Goal: Task Accomplishment & Management: Use online tool/utility

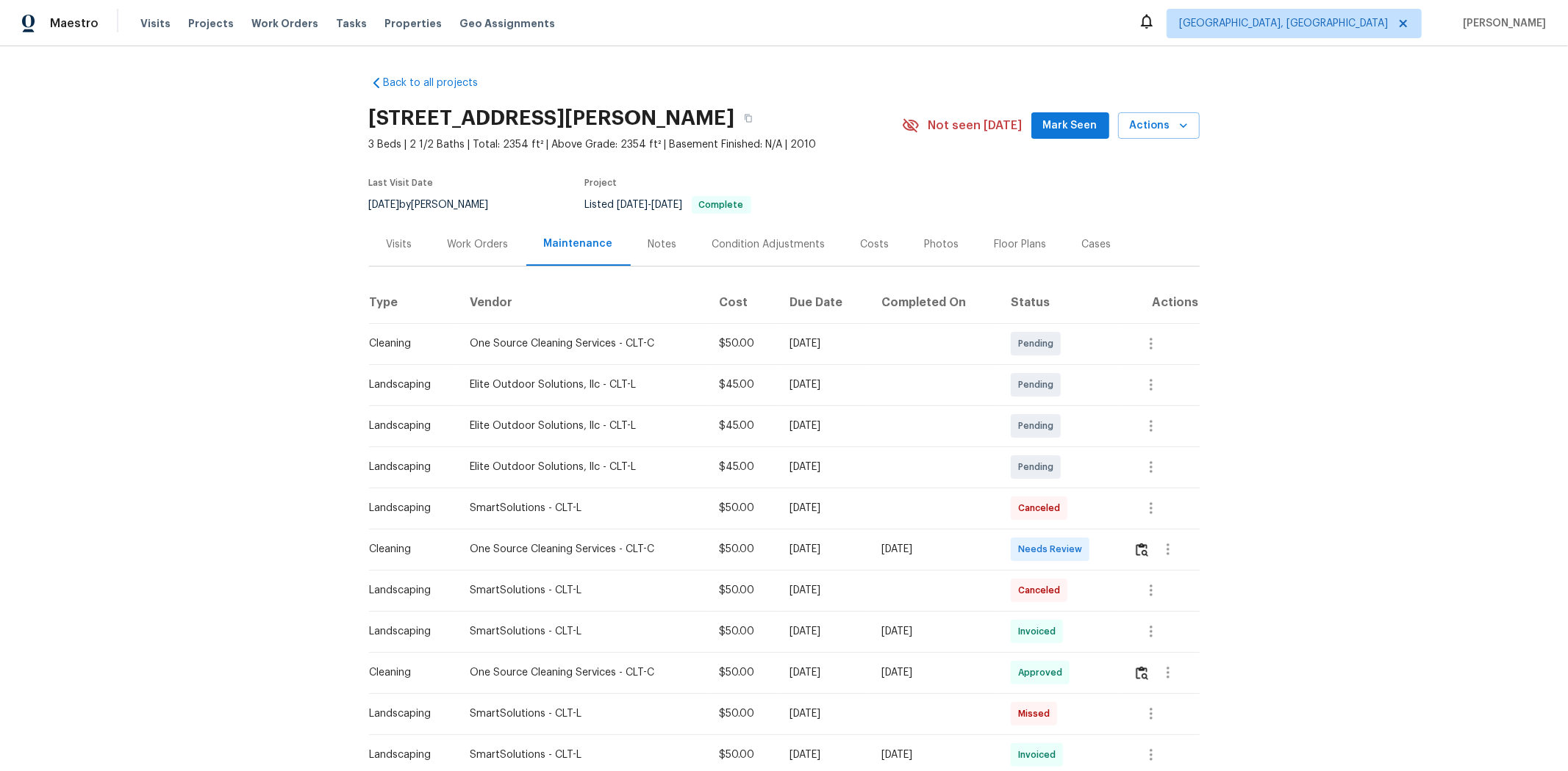
click at [843, 493] on td at bounding box center [1160, 549] width 78 height 41
click at [843, 493] on img "button" at bounding box center [1142, 549] width 13 height 14
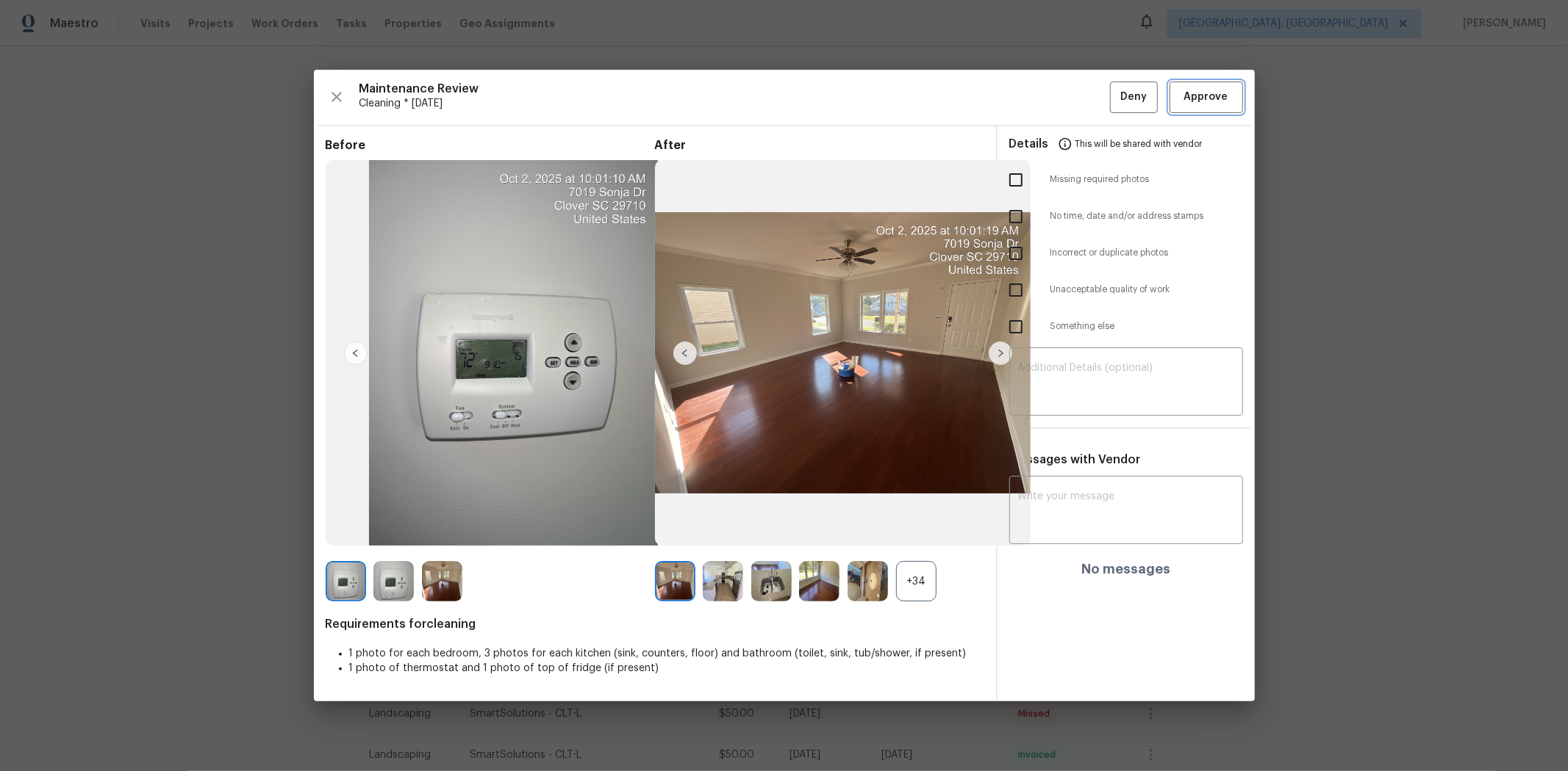
click at [843, 94] on span "Approve" at bounding box center [1205, 97] width 44 height 18
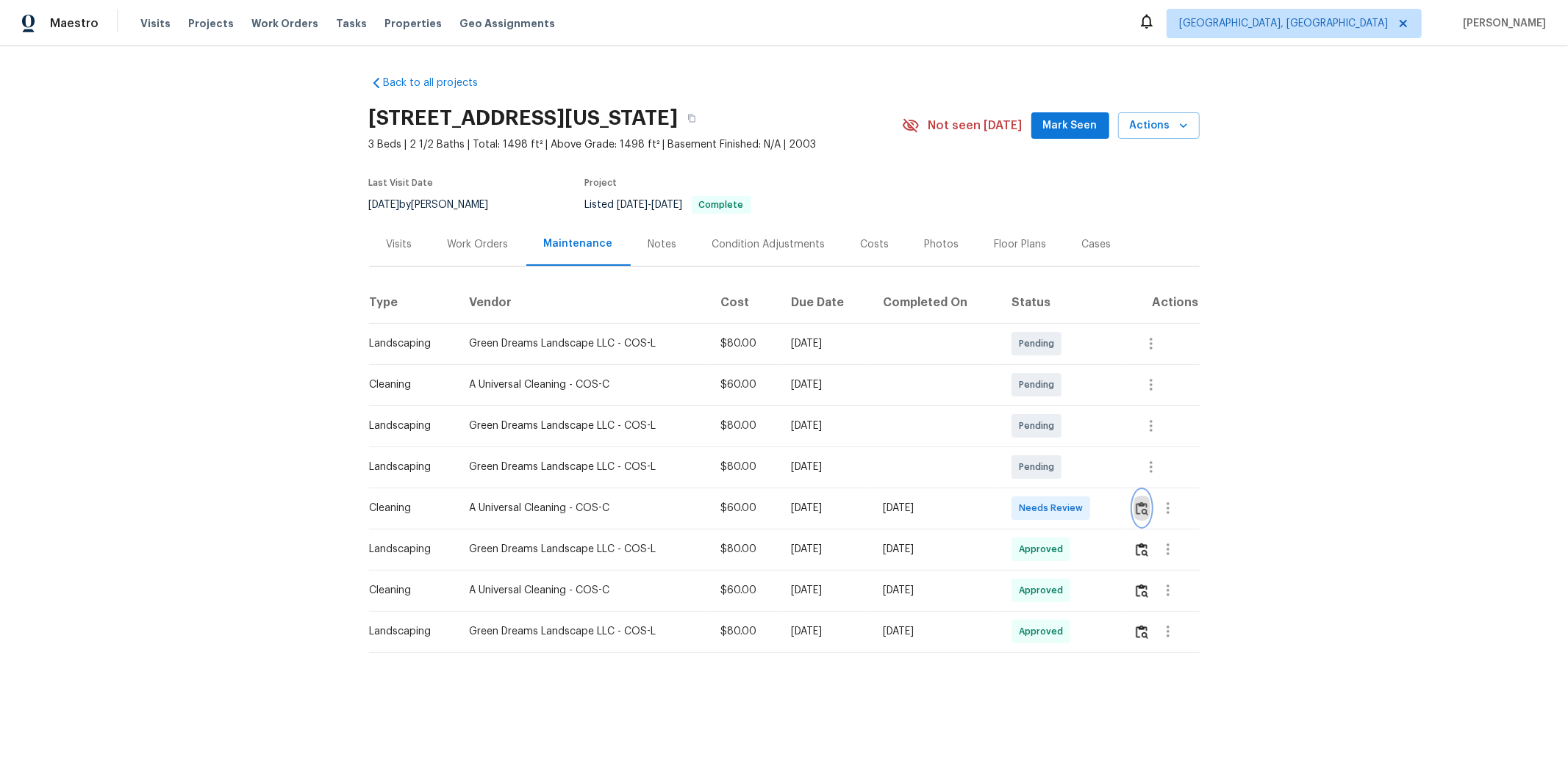
click at [1114, 515] on img "button" at bounding box center [1142, 508] width 13 height 14
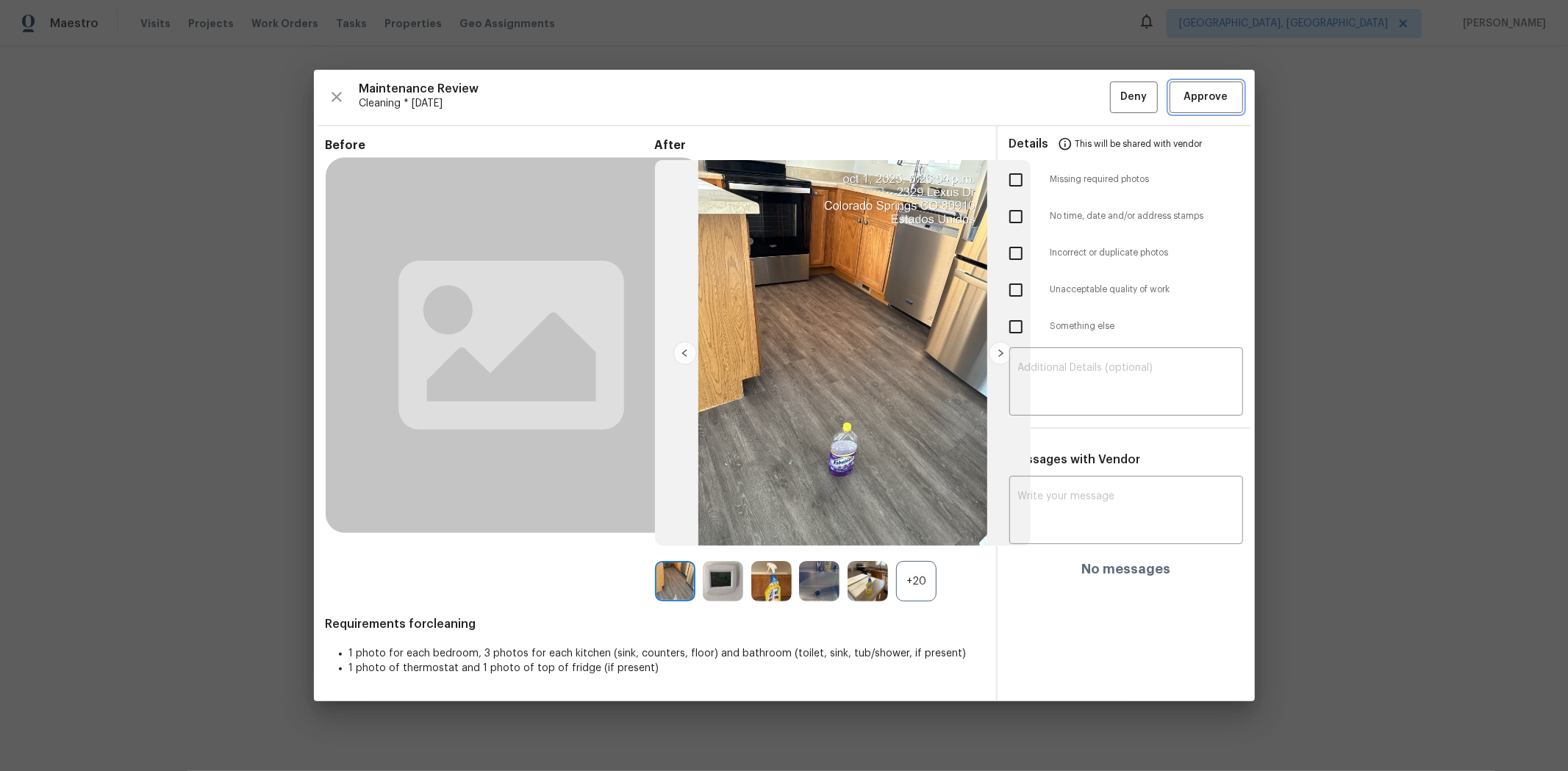
drag, startPoint x: 1189, startPoint y: 92, endPoint x: 1203, endPoint y: 90, distance: 14.1
click at [1114, 92] on span "Approve" at bounding box center [1205, 97] width 44 height 18
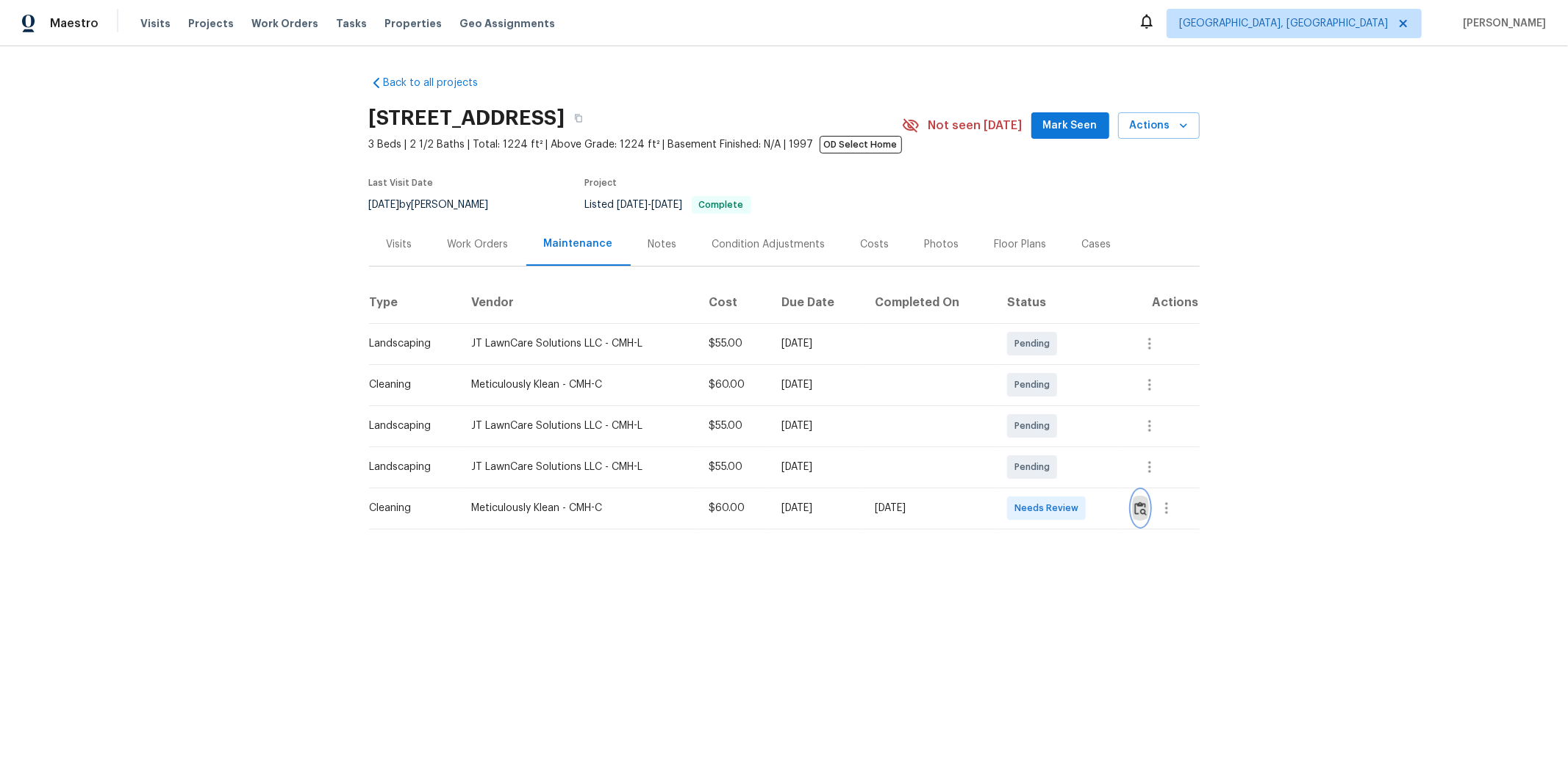
click at [1114, 502] on img "button" at bounding box center [1140, 508] width 13 height 14
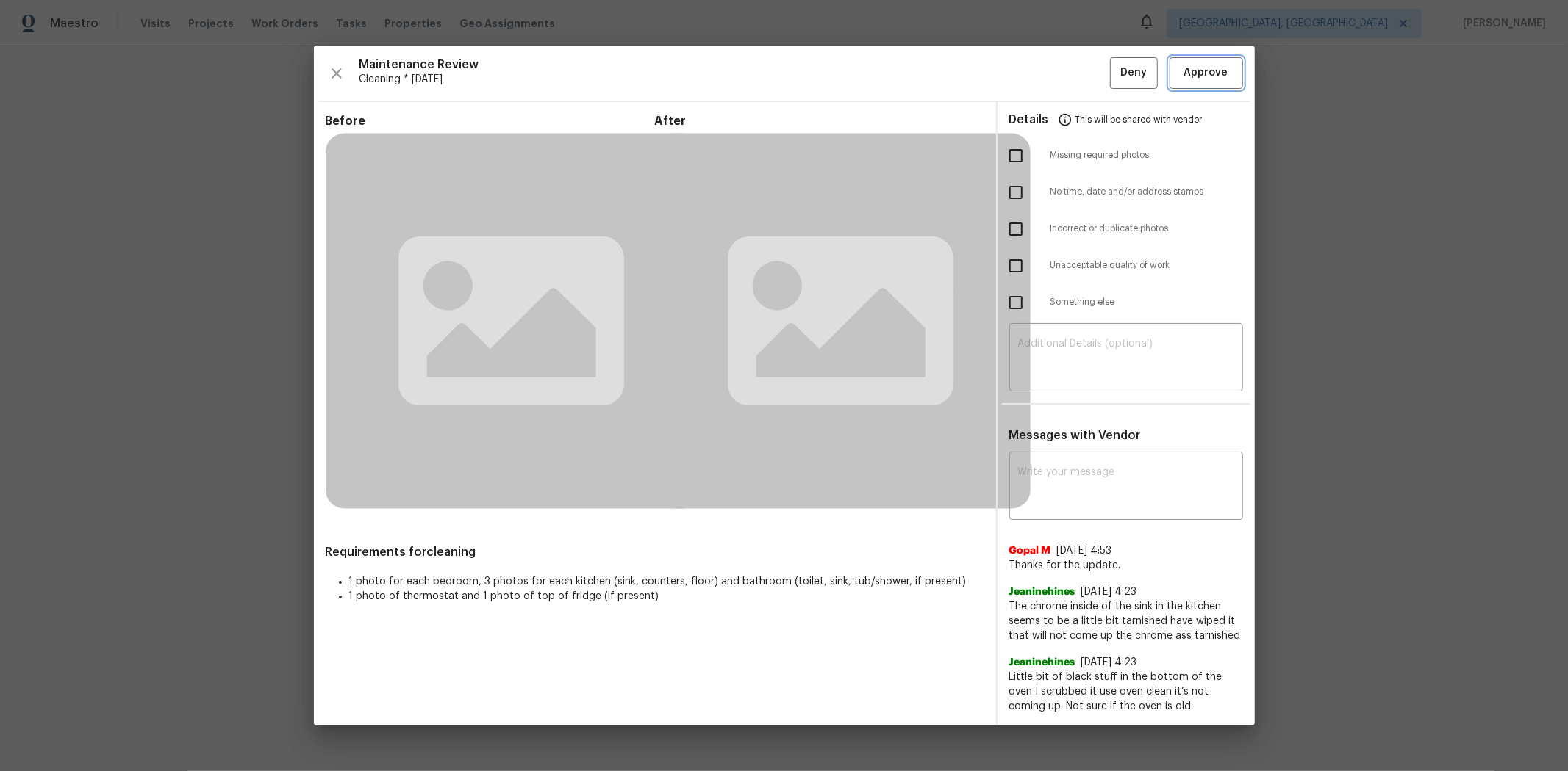
click at [1114, 81] on span "Approve" at bounding box center [1205, 73] width 44 height 18
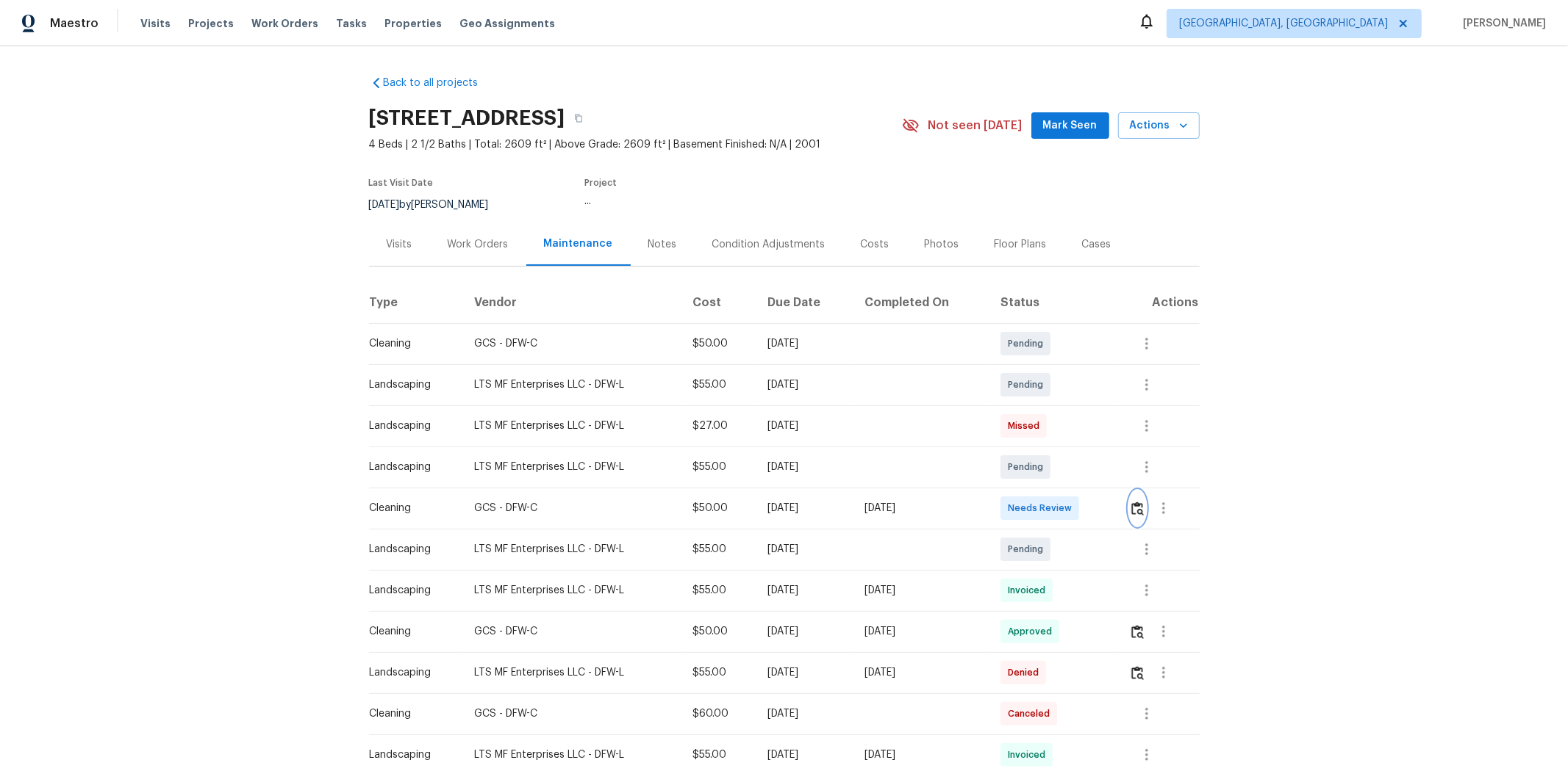
click at [1114, 509] on img "button" at bounding box center [1137, 508] width 13 height 14
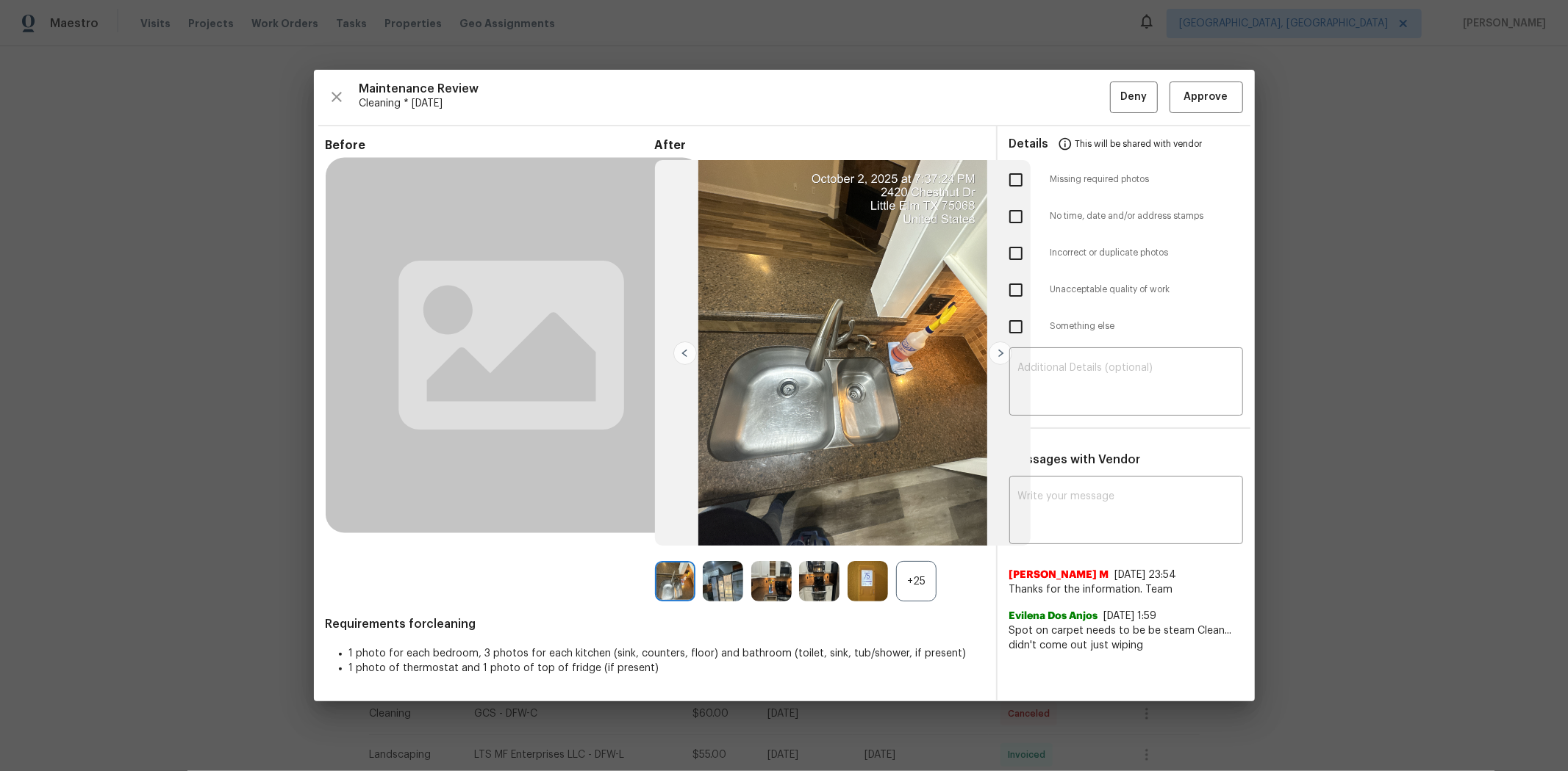
click at [1114, 77] on div "Maintenance Review Cleaning * Mon, Sep 29 Deny Approve Before After +25 Require…" at bounding box center [784, 385] width 941 height 631
click at [1114, 85] on button "Approve" at bounding box center [1205, 97] width 73 height 32
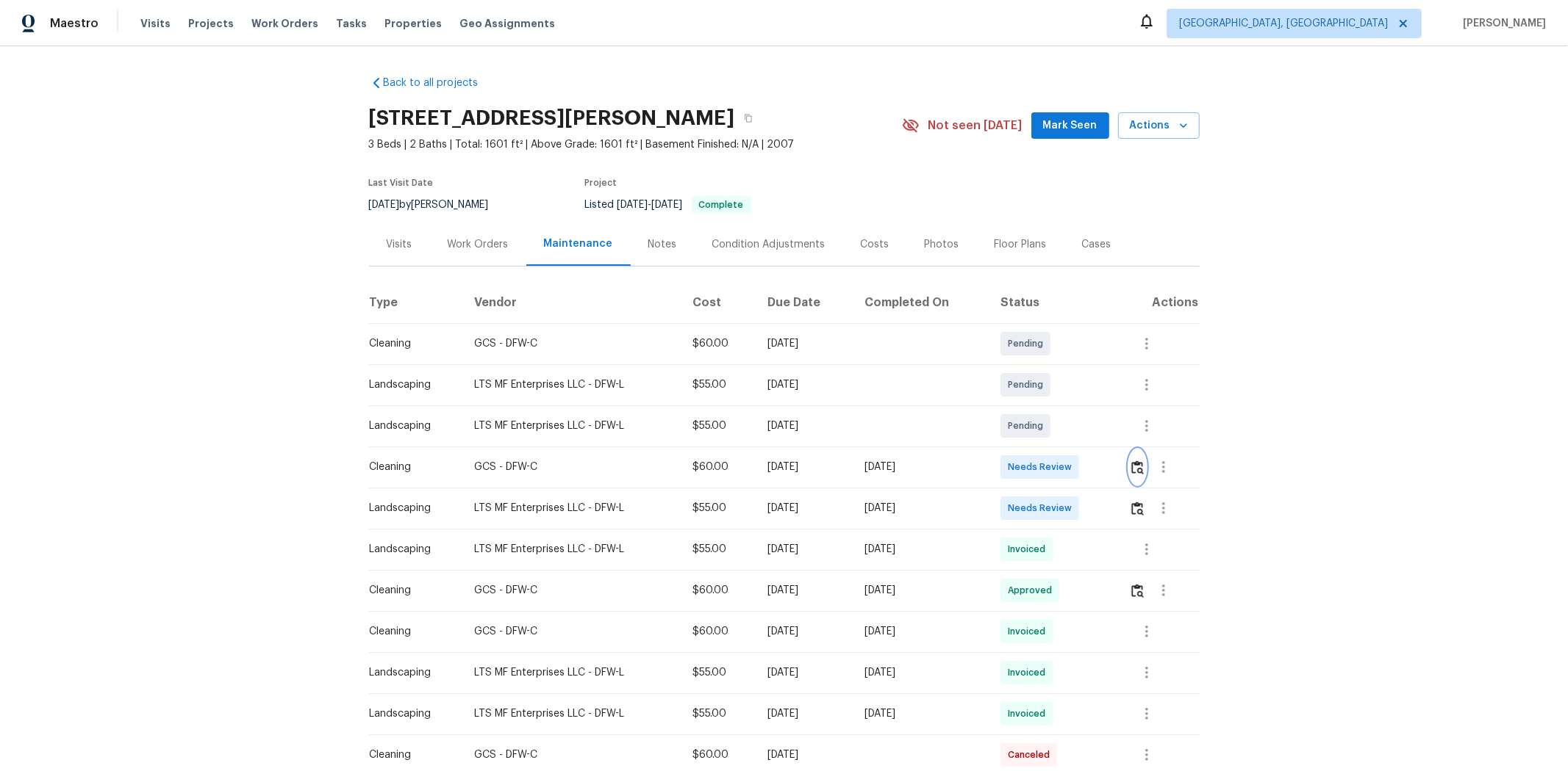
click at [1114, 471] on img "button" at bounding box center [1137, 467] width 13 height 14
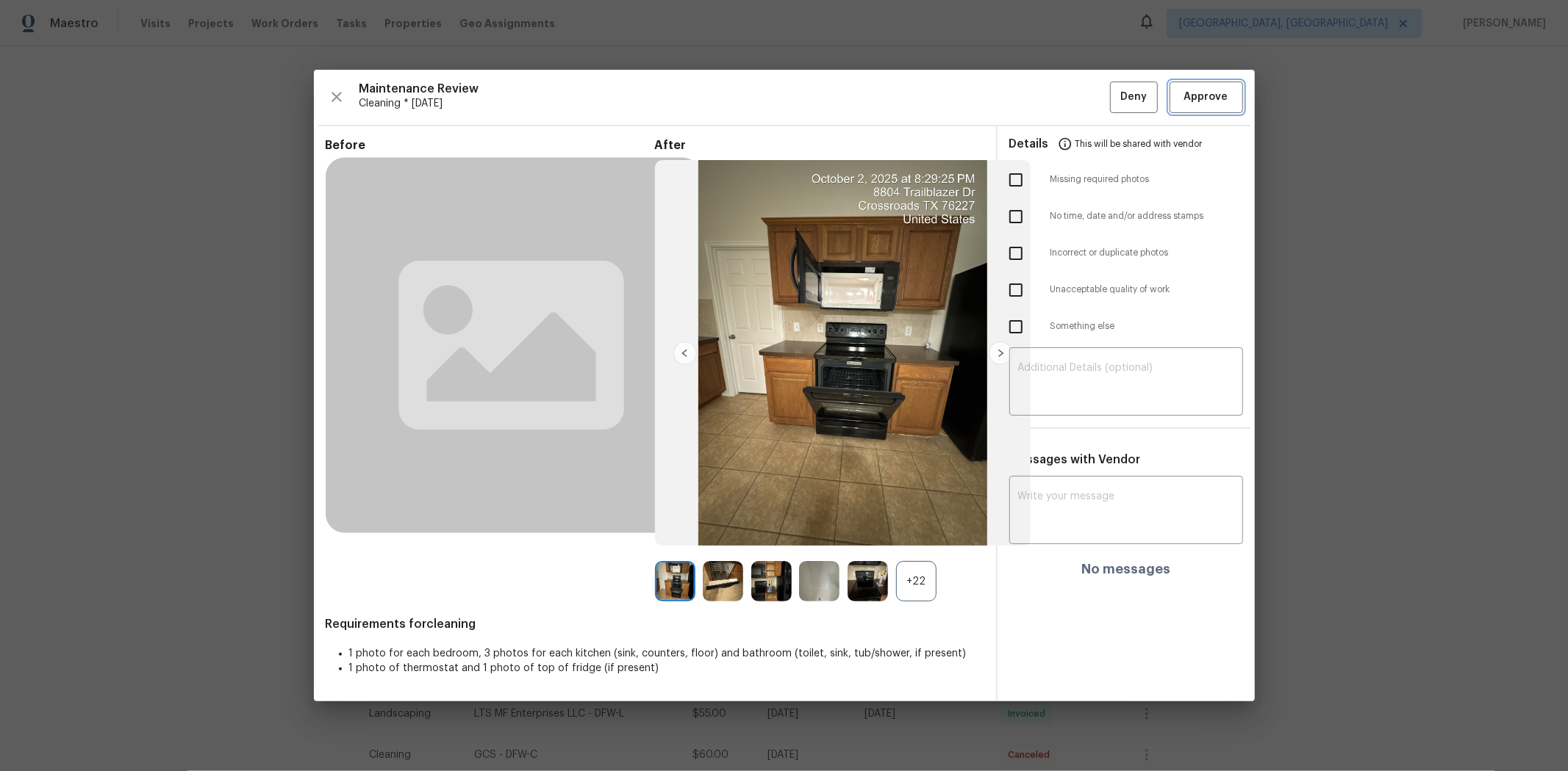
click at [1114, 83] on button "Approve" at bounding box center [1205, 97] width 73 height 32
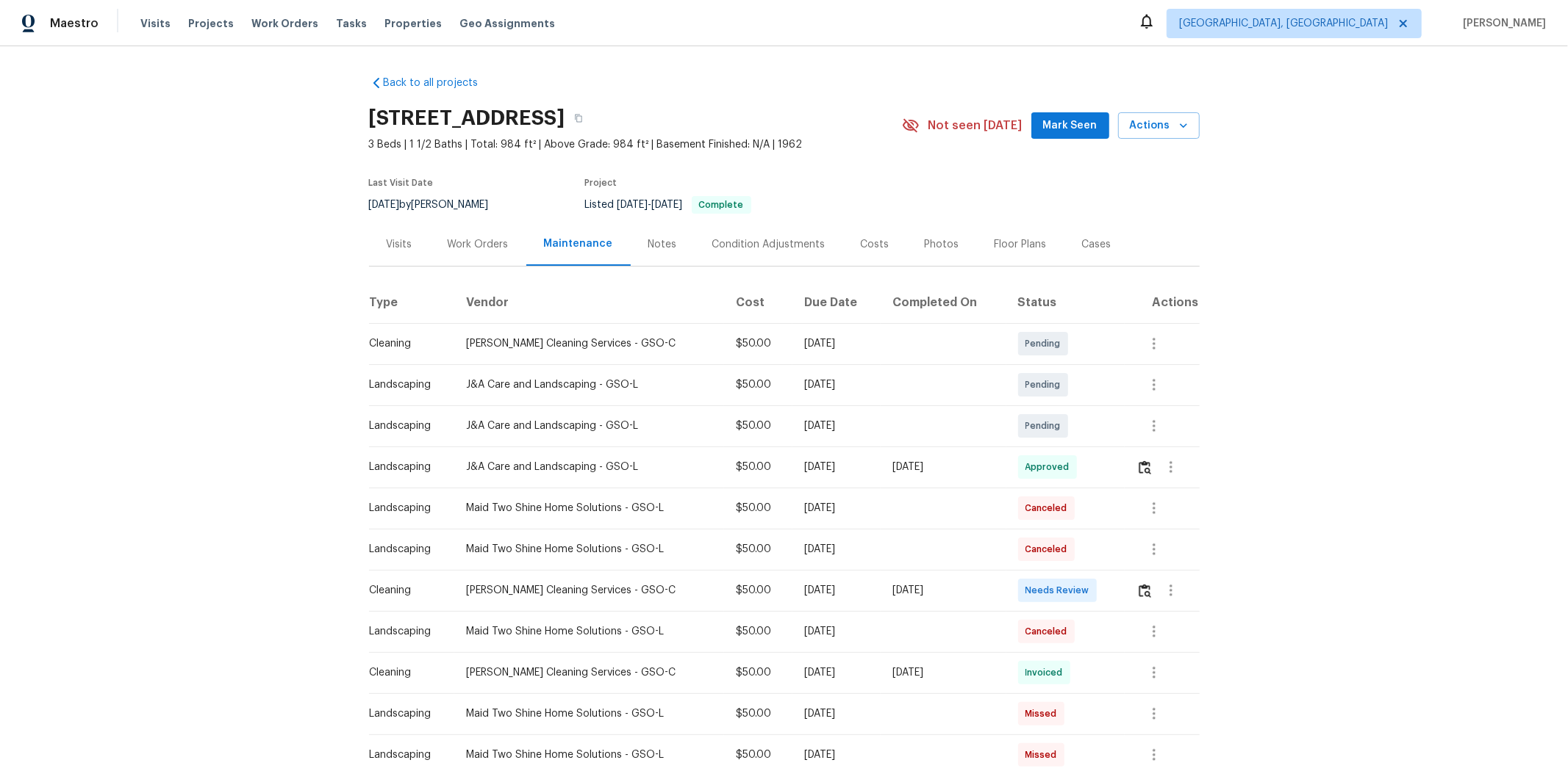
click at [1114, 516] on td at bounding box center [1162, 590] width 75 height 41
click at [1114, 516] on img "button" at bounding box center [1145, 591] width 13 height 14
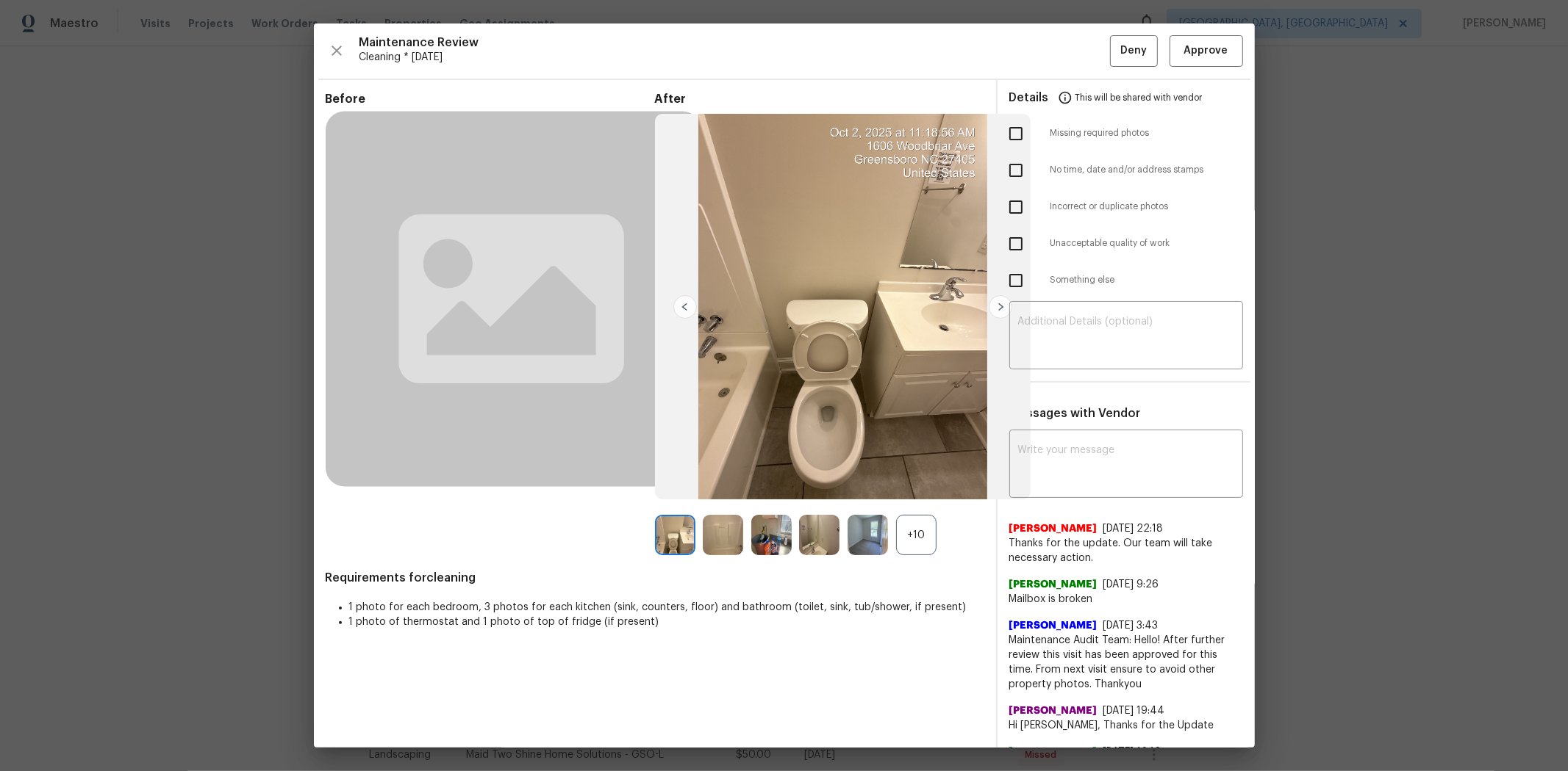
click at [1003, 144] on input "checkbox" at bounding box center [1016, 134] width 31 height 31
checkbox input "true"
click at [1082, 335] on textarea at bounding box center [1126, 337] width 216 height 41
paste textarea "Maintenance Audit Team: Hello! Unfortunately, this cleaning visit completed on …"
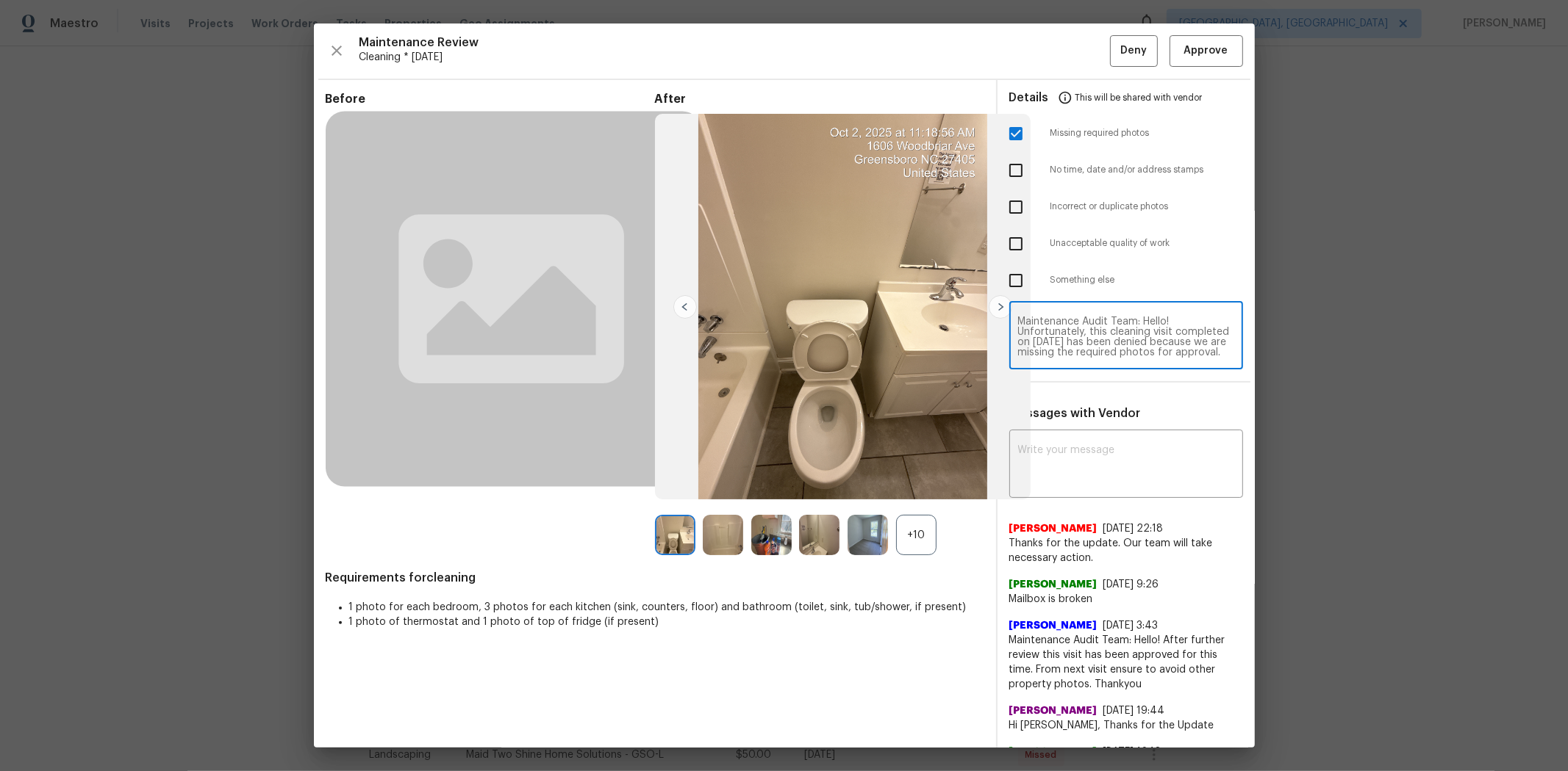
scroll to position [143, 0]
type textarea "Maintenance Audit Team: Hello! Unfortunately, this cleaning visit completed on …"
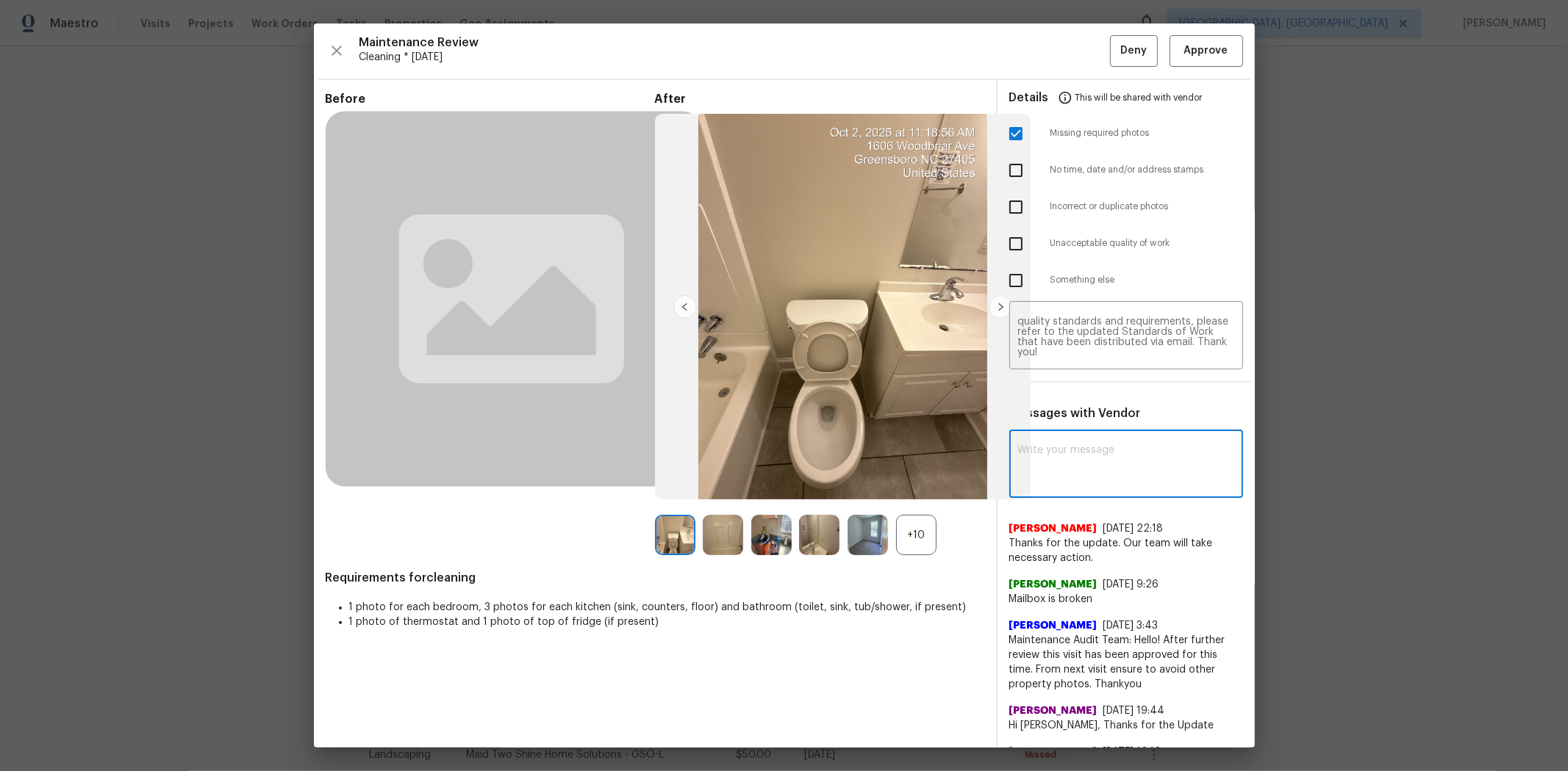
click at [1114, 471] on textarea at bounding box center [1126, 465] width 216 height 41
paste textarea "Maintenance Audit Team: Hello! Unfortunately, this cleaning visit completed on …"
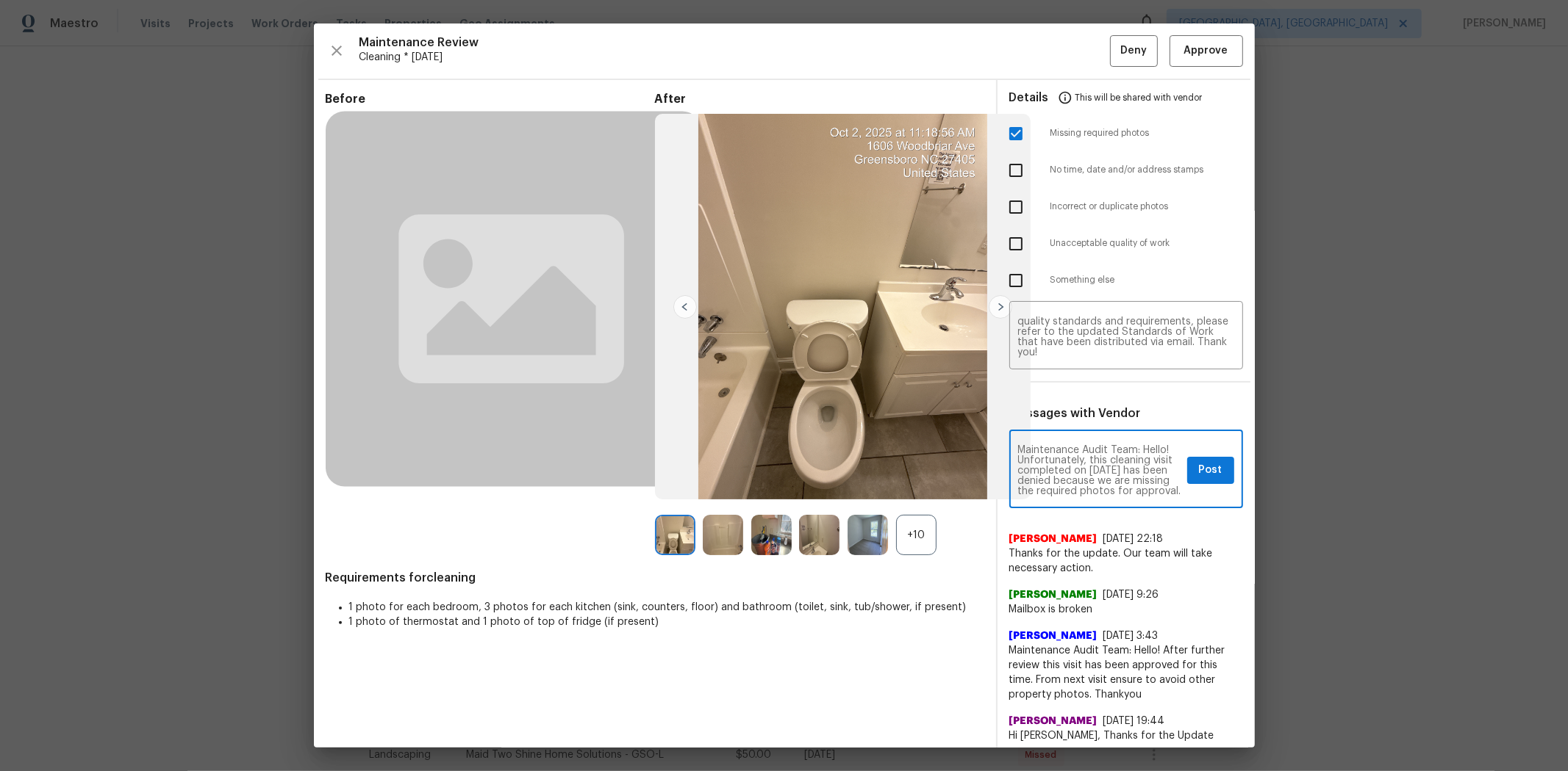
scroll to position [206, 0]
type textarea "Maintenance Audit Team: Hello! Unfortunately, this cleaning visit completed on …"
click at [1114, 467] on span "Post" at bounding box center [1211, 470] width 24 height 18
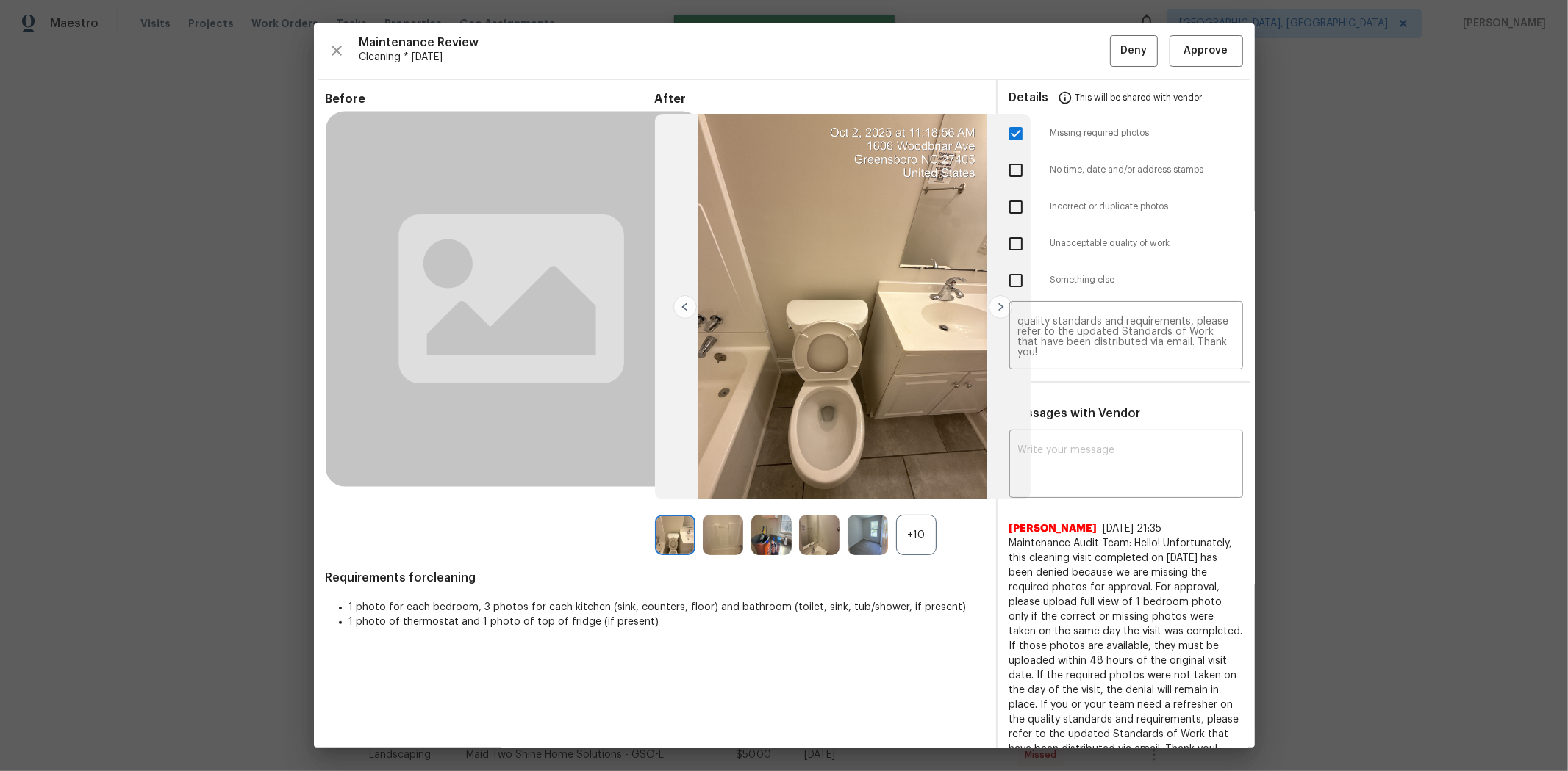
scroll to position [0, 0]
click at [1114, 54] on span "Deny" at bounding box center [1133, 51] width 26 height 18
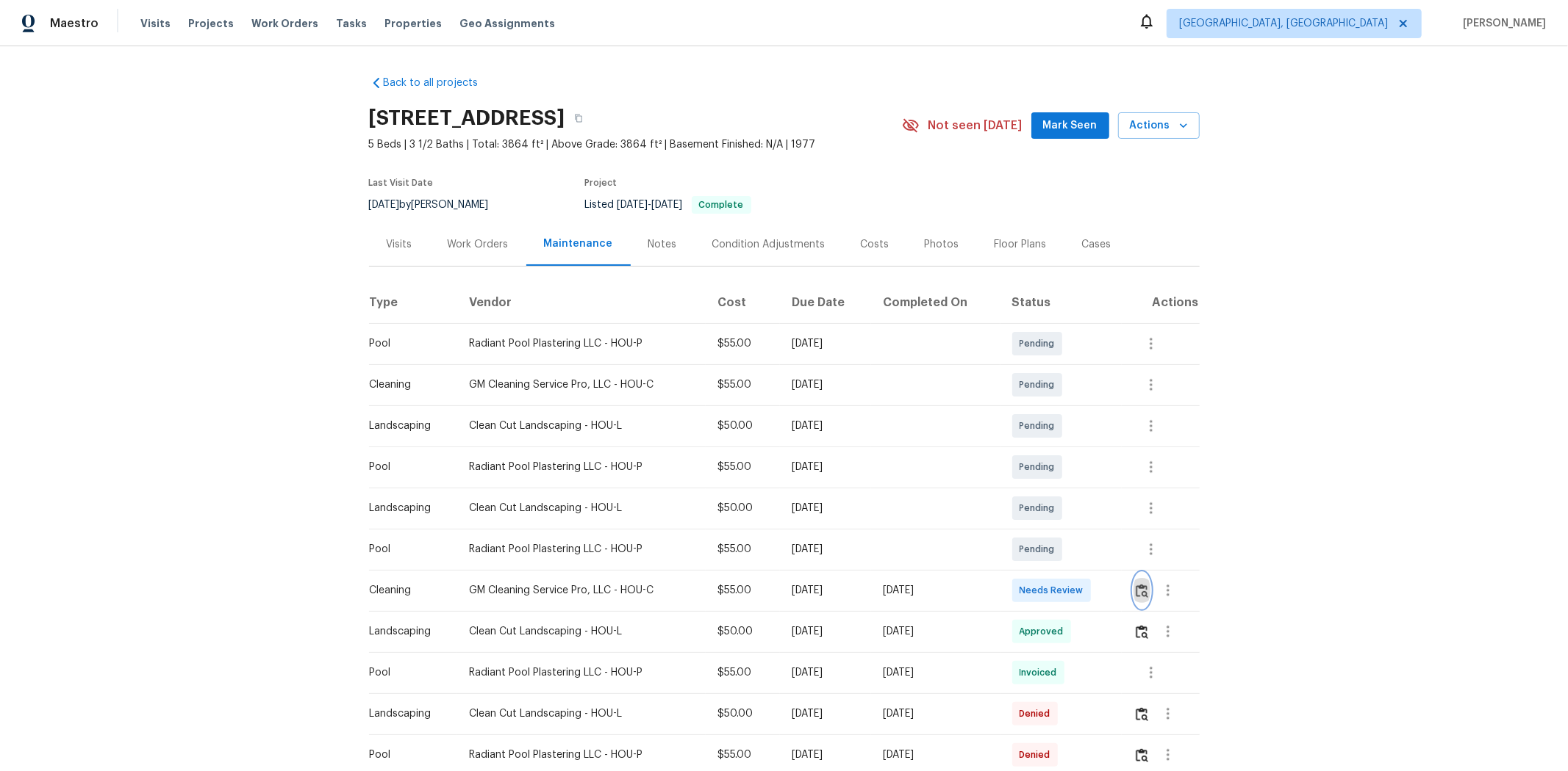
click at [1114, 516] on img "button" at bounding box center [1142, 591] width 13 height 14
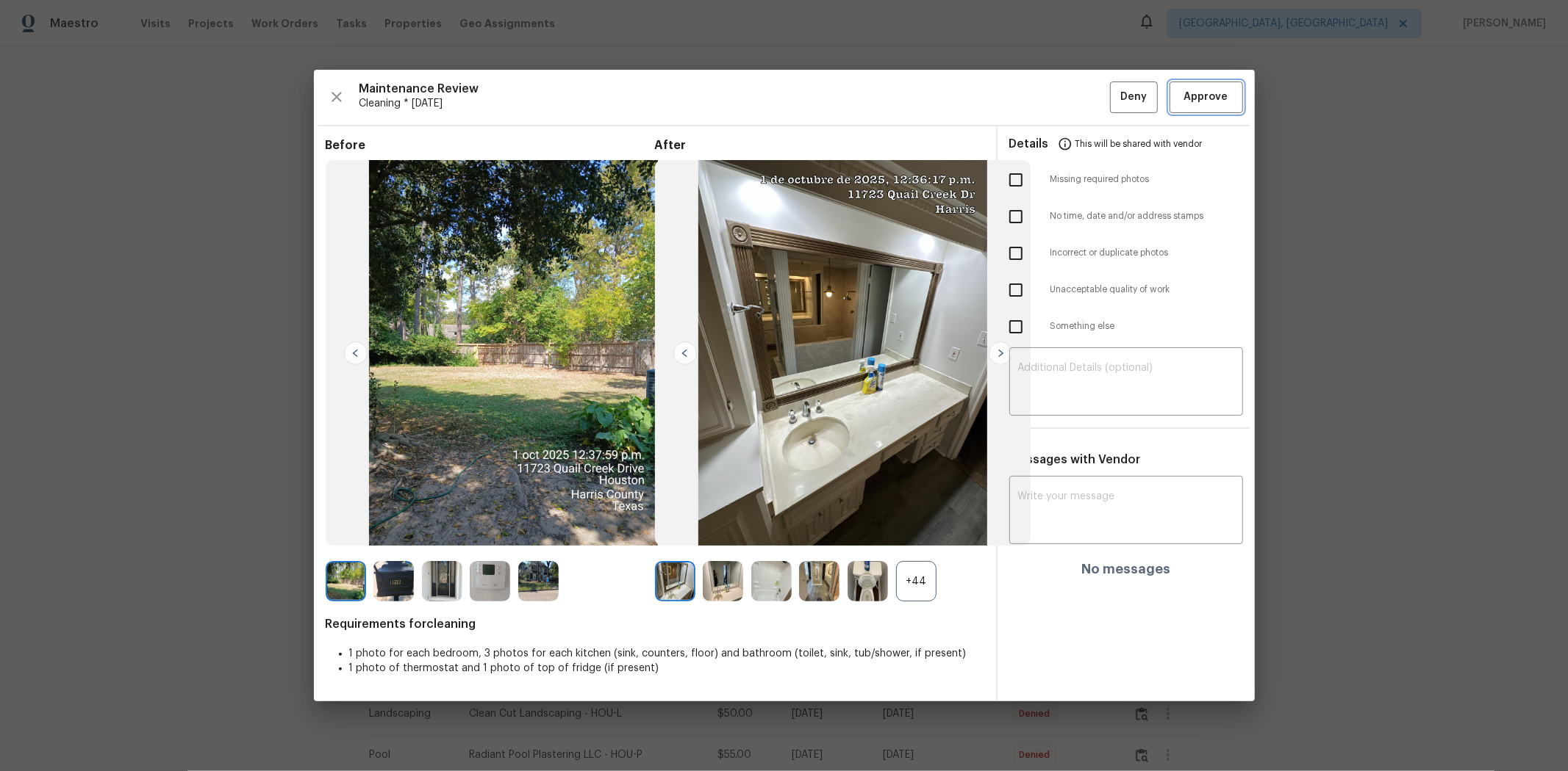
click at [1114, 94] on span "Approve" at bounding box center [1205, 97] width 44 height 18
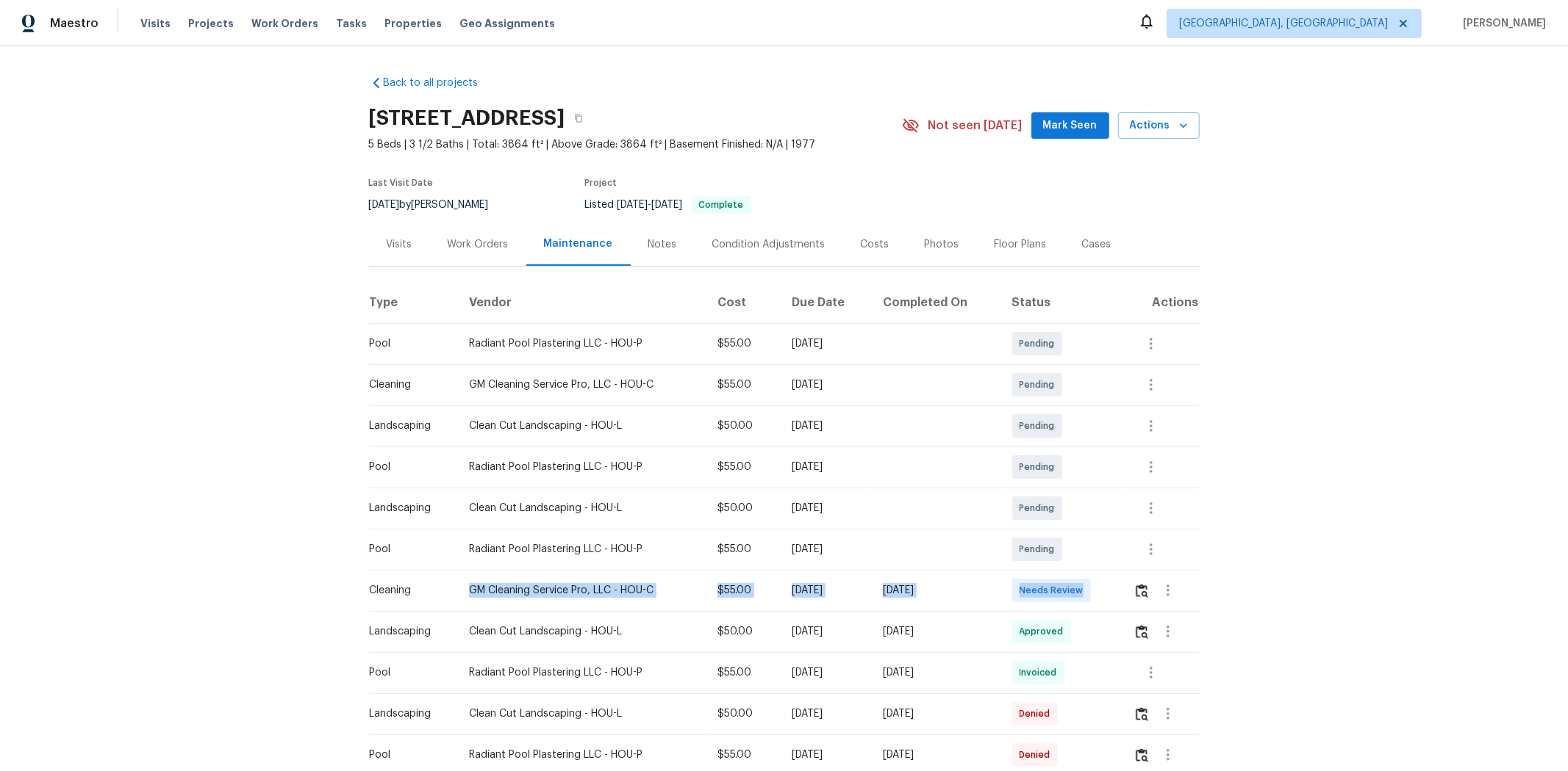
drag, startPoint x: 407, startPoint y: 593, endPoint x: 1108, endPoint y: 593, distance: 701.0
click at [1091, 516] on tr "Cleaning GM Cleaning Service Pro, LLC - HOU-C $55.00 Mon, Sep 29 2025 Thu, Oct …" at bounding box center [784, 590] width 830 height 41
click at [1108, 516] on td "Needs Review" at bounding box center [1061, 590] width 122 height 41
click at [1114, 516] on img "button" at bounding box center [1142, 591] width 13 height 14
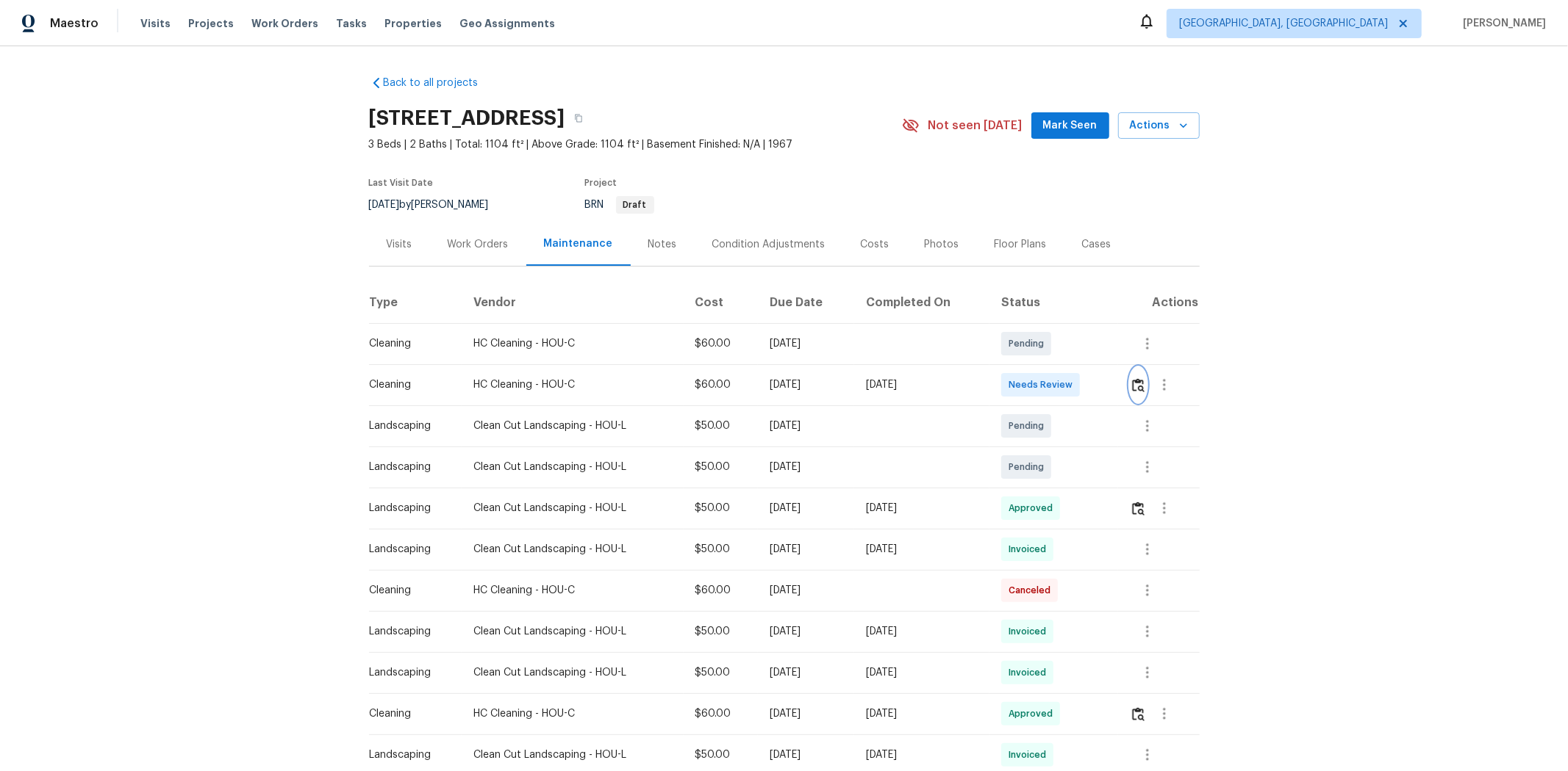
click at [1114, 379] on img "button" at bounding box center [1138, 385] width 13 height 14
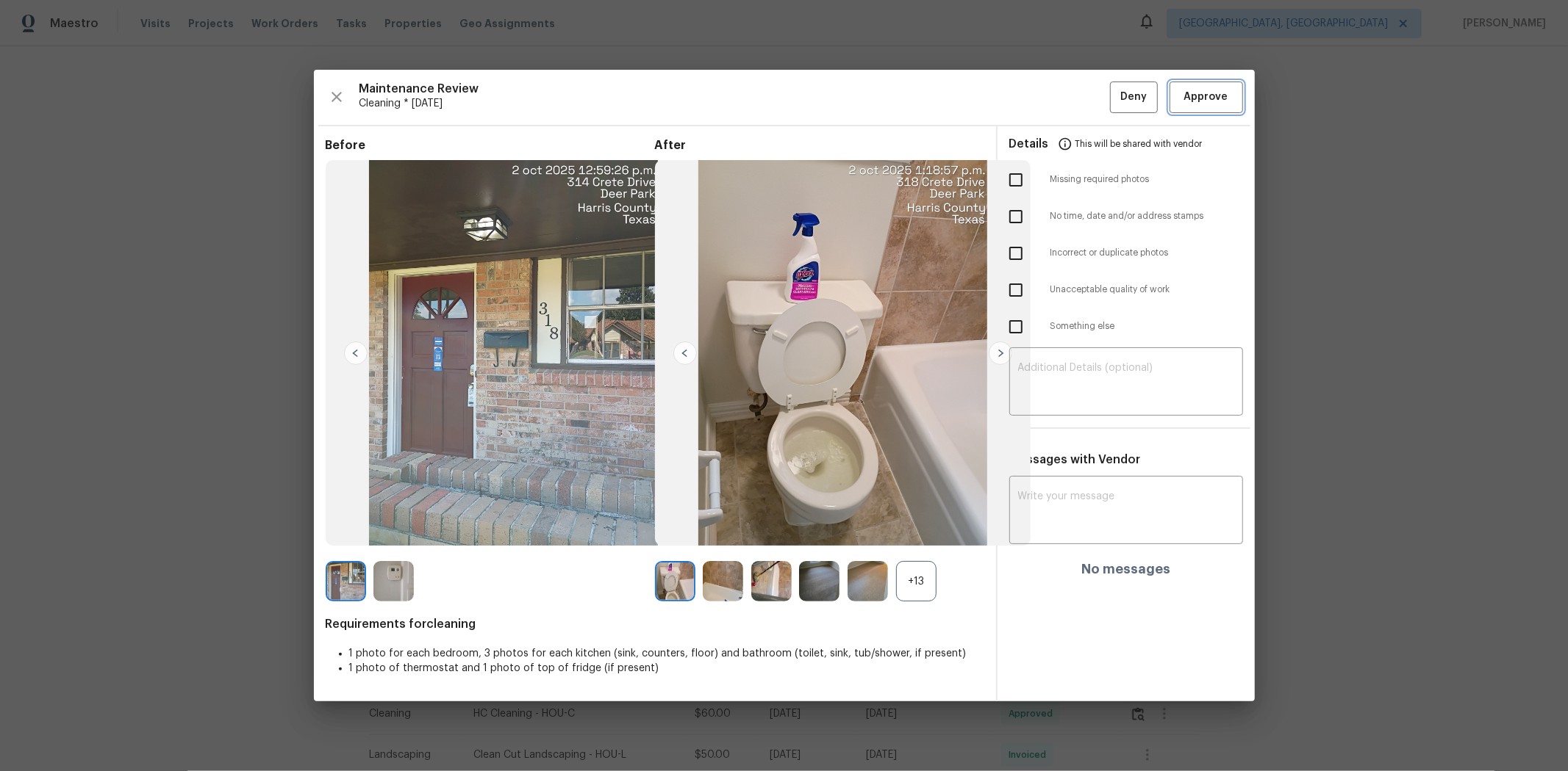
click at [1114, 92] on span "Approve" at bounding box center [1205, 97] width 44 height 18
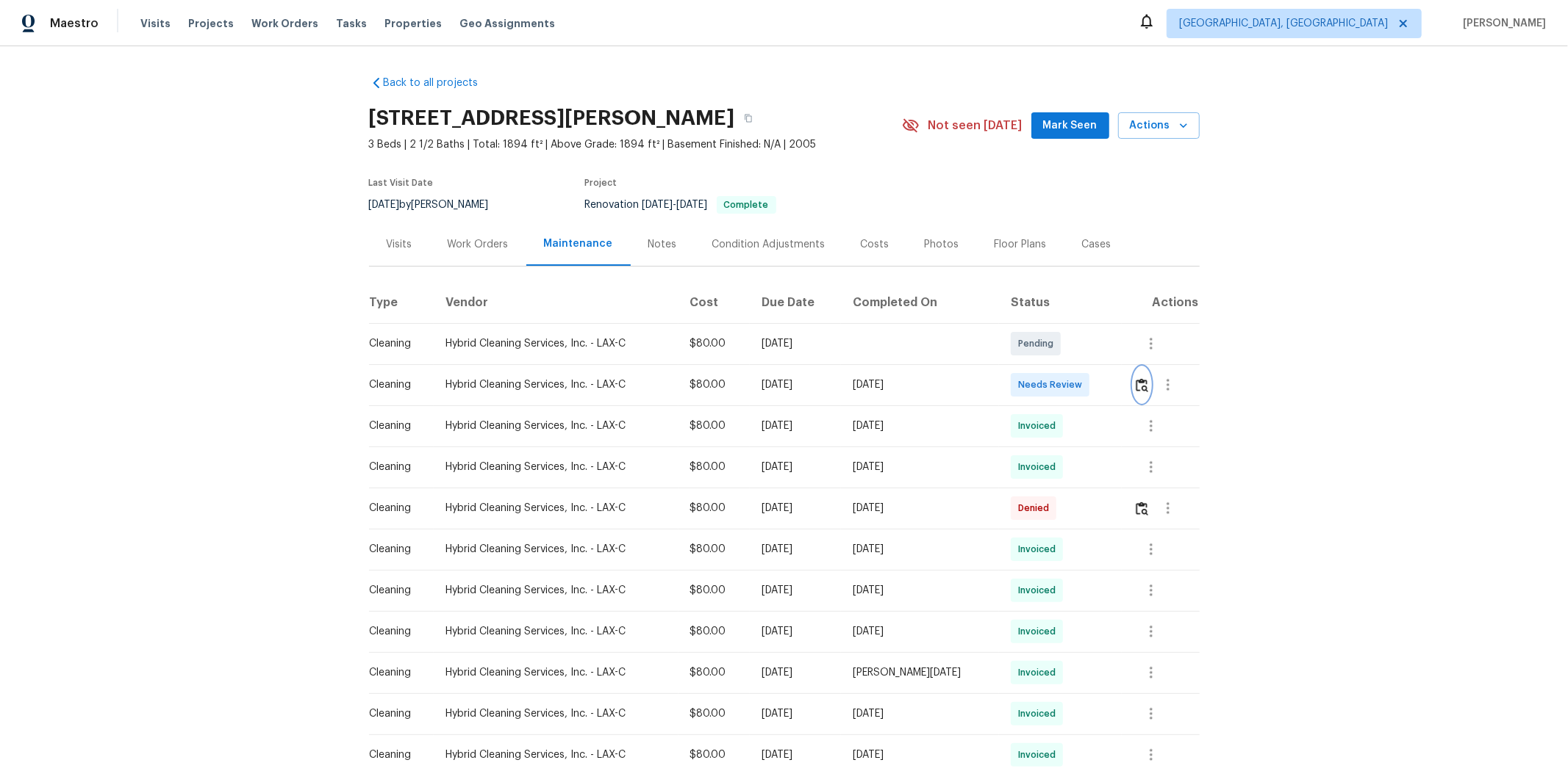
click at [1114, 387] on img "button" at bounding box center [1142, 385] width 13 height 14
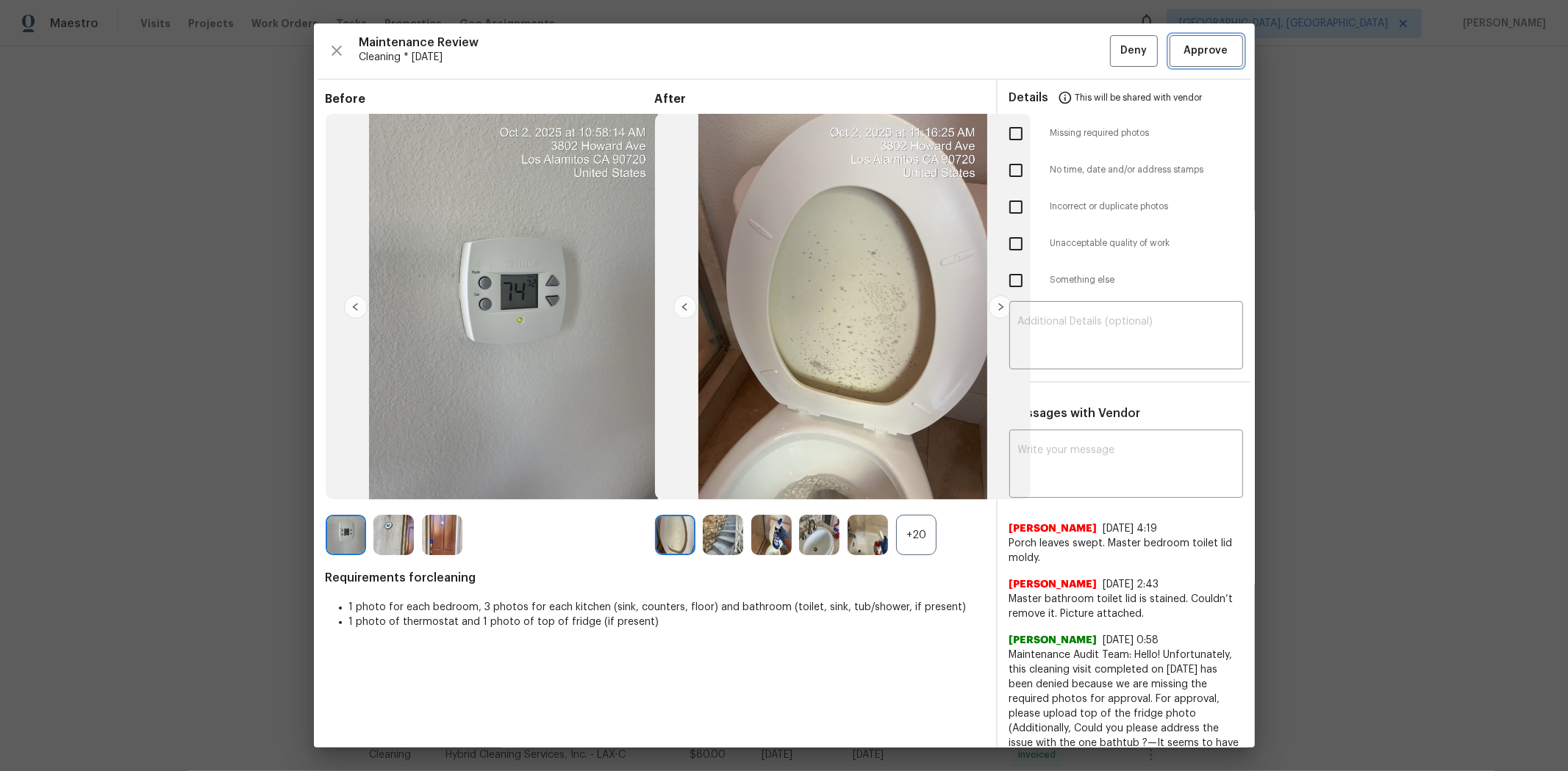
click at [1114, 54] on span "Approve" at bounding box center [1205, 51] width 44 height 18
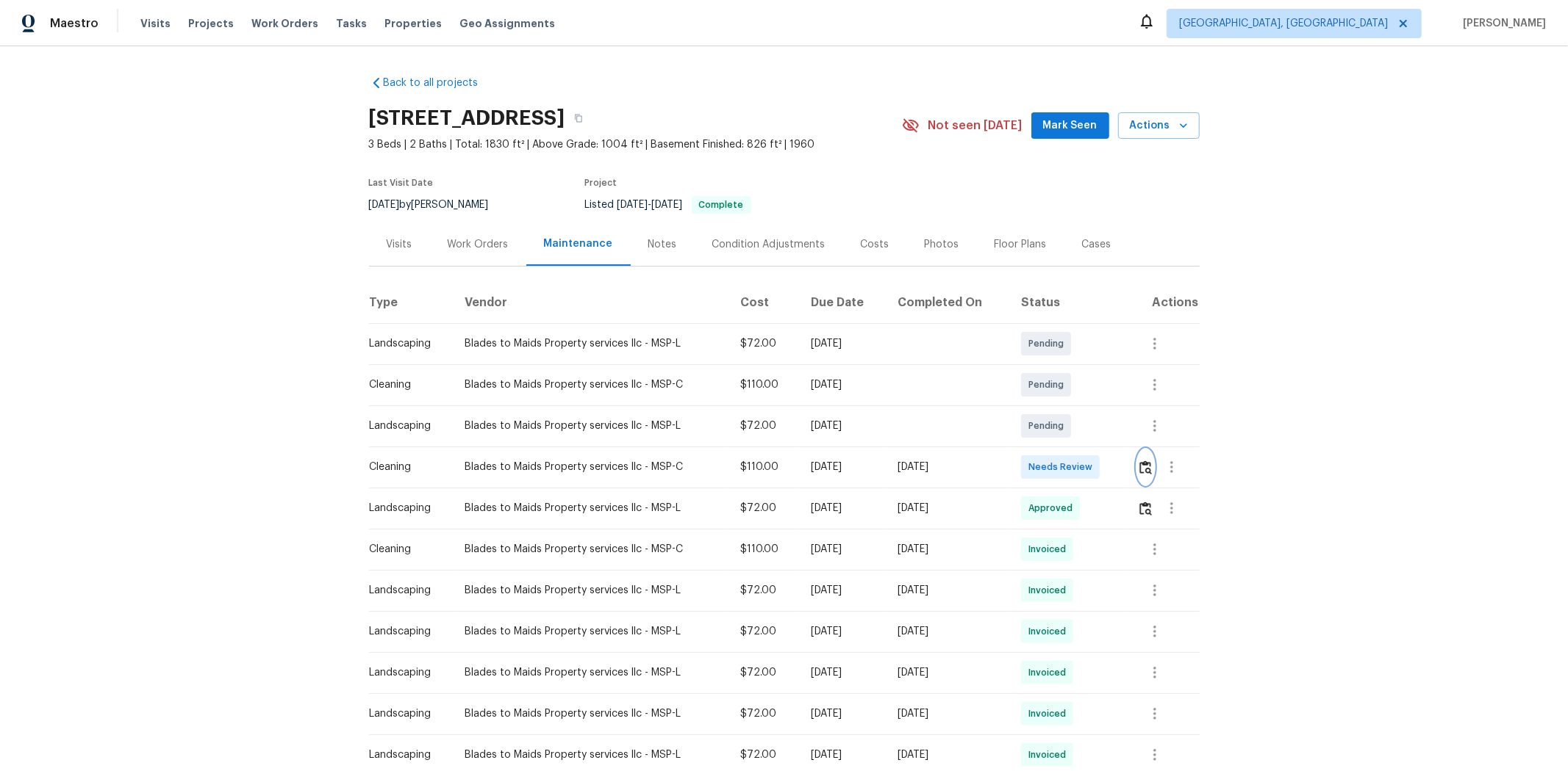
click at [843, 474] on button "button" at bounding box center [1145, 467] width 17 height 35
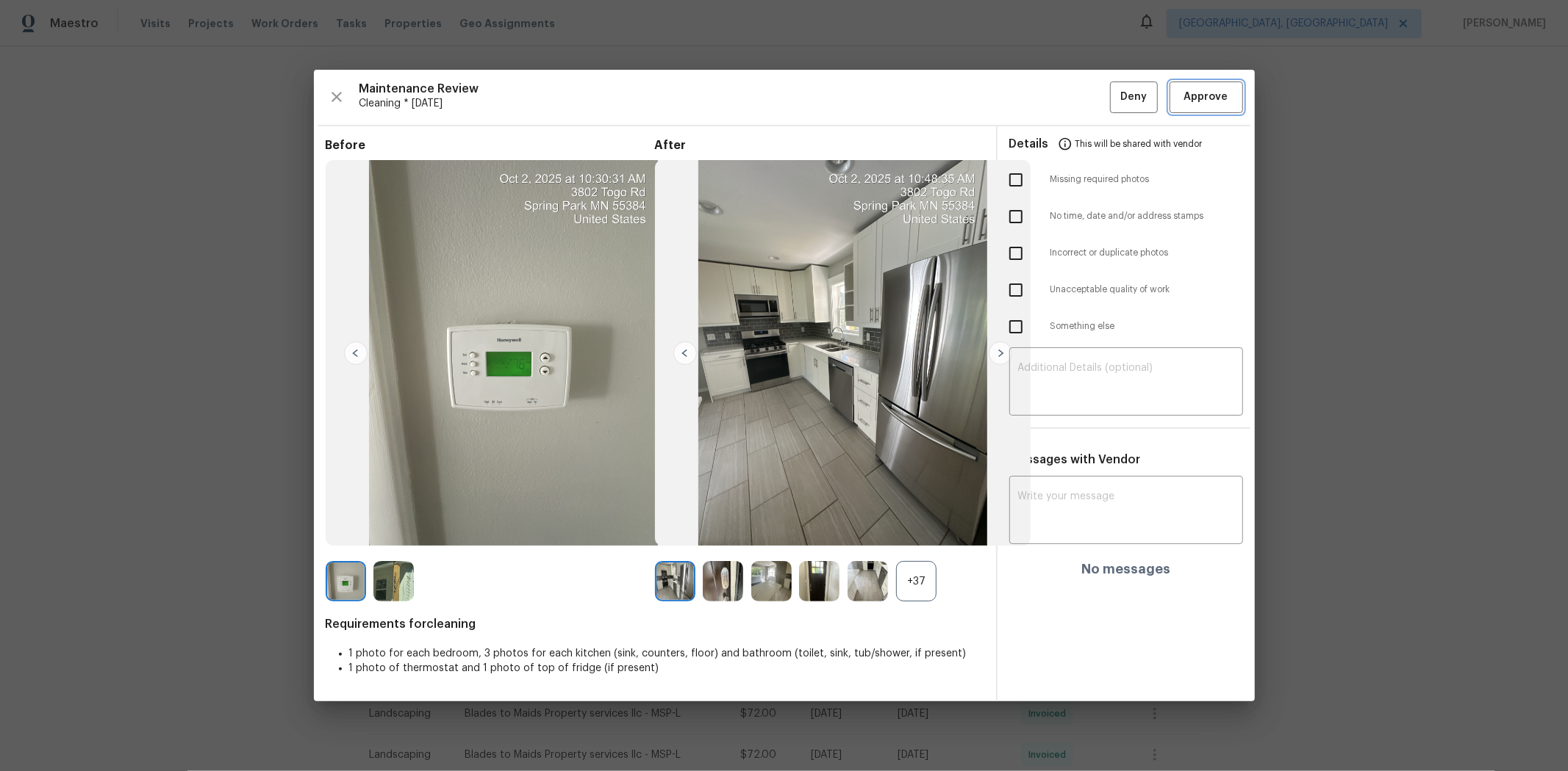
click at [843, 99] on span "Approve" at bounding box center [1205, 97] width 44 height 18
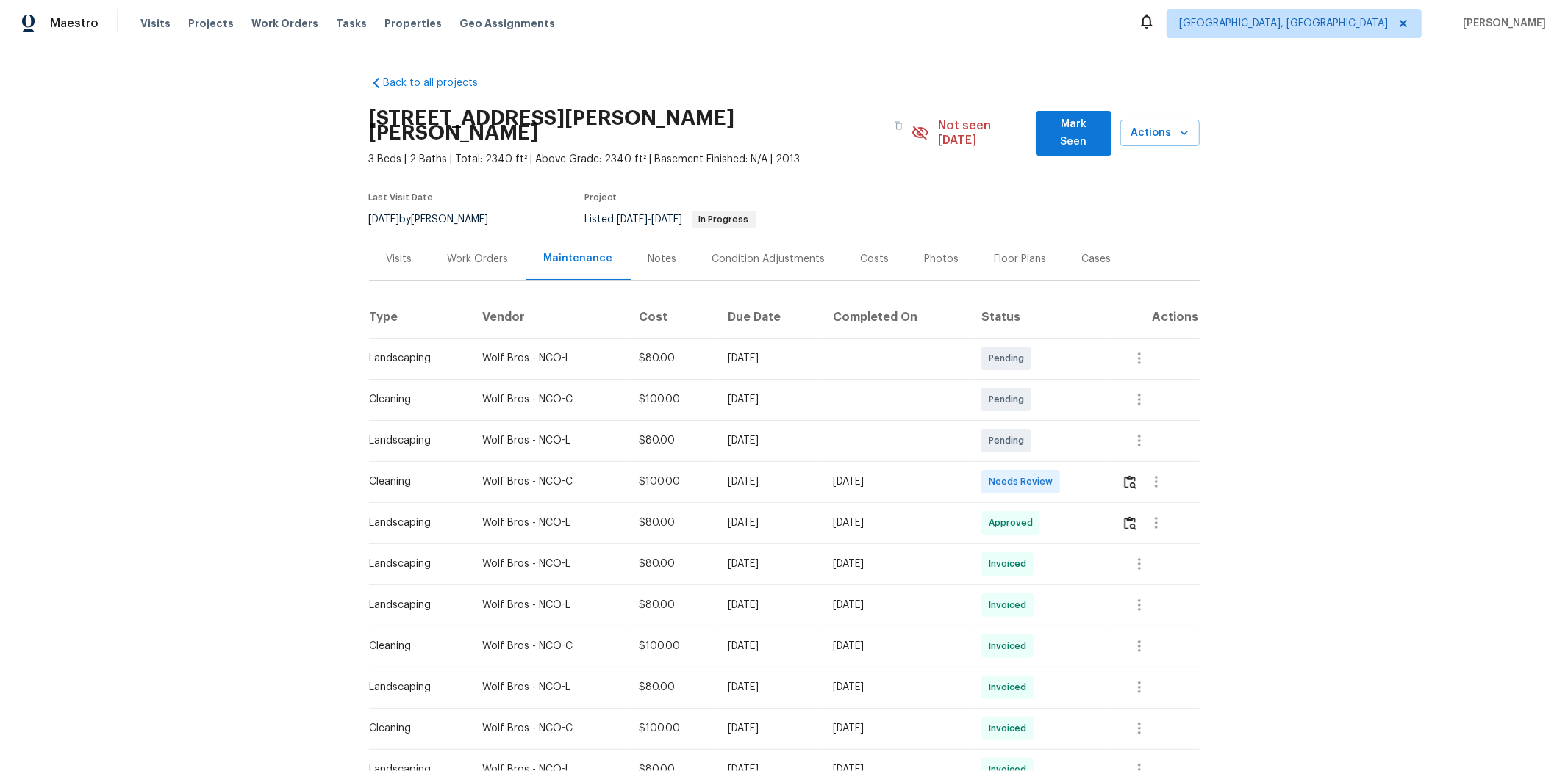
click at [1114, 467] on td at bounding box center [1154, 481] width 89 height 41
click at [1114, 464] on button "button" at bounding box center [1129, 481] width 17 height 35
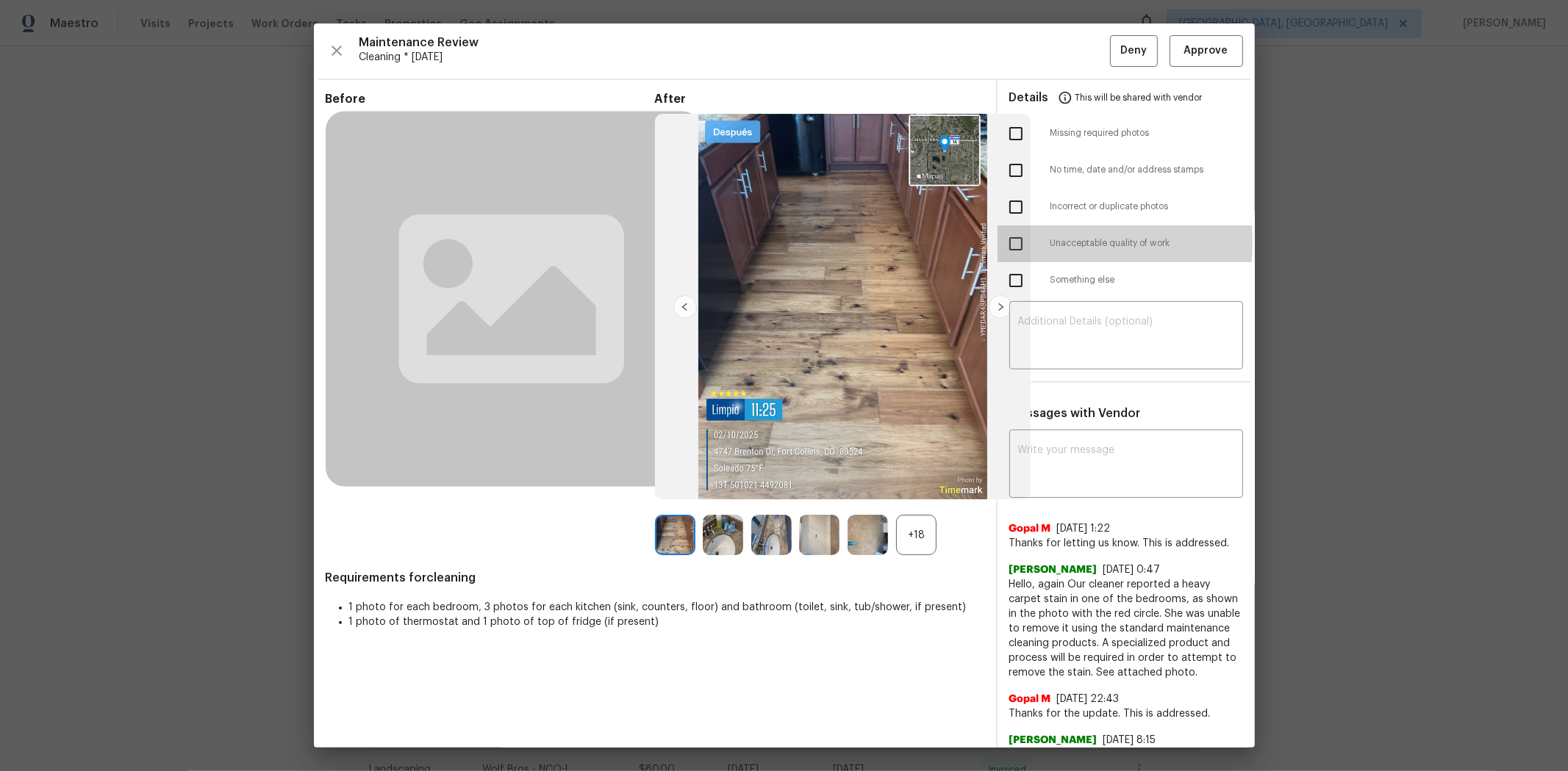
click at [1012, 243] on input "checkbox" at bounding box center [1016, 244] width 31 height 31
checkbox input "true"
click at [1069, 317] on textarea at bounding box center [1126, 337] width 216 height 41
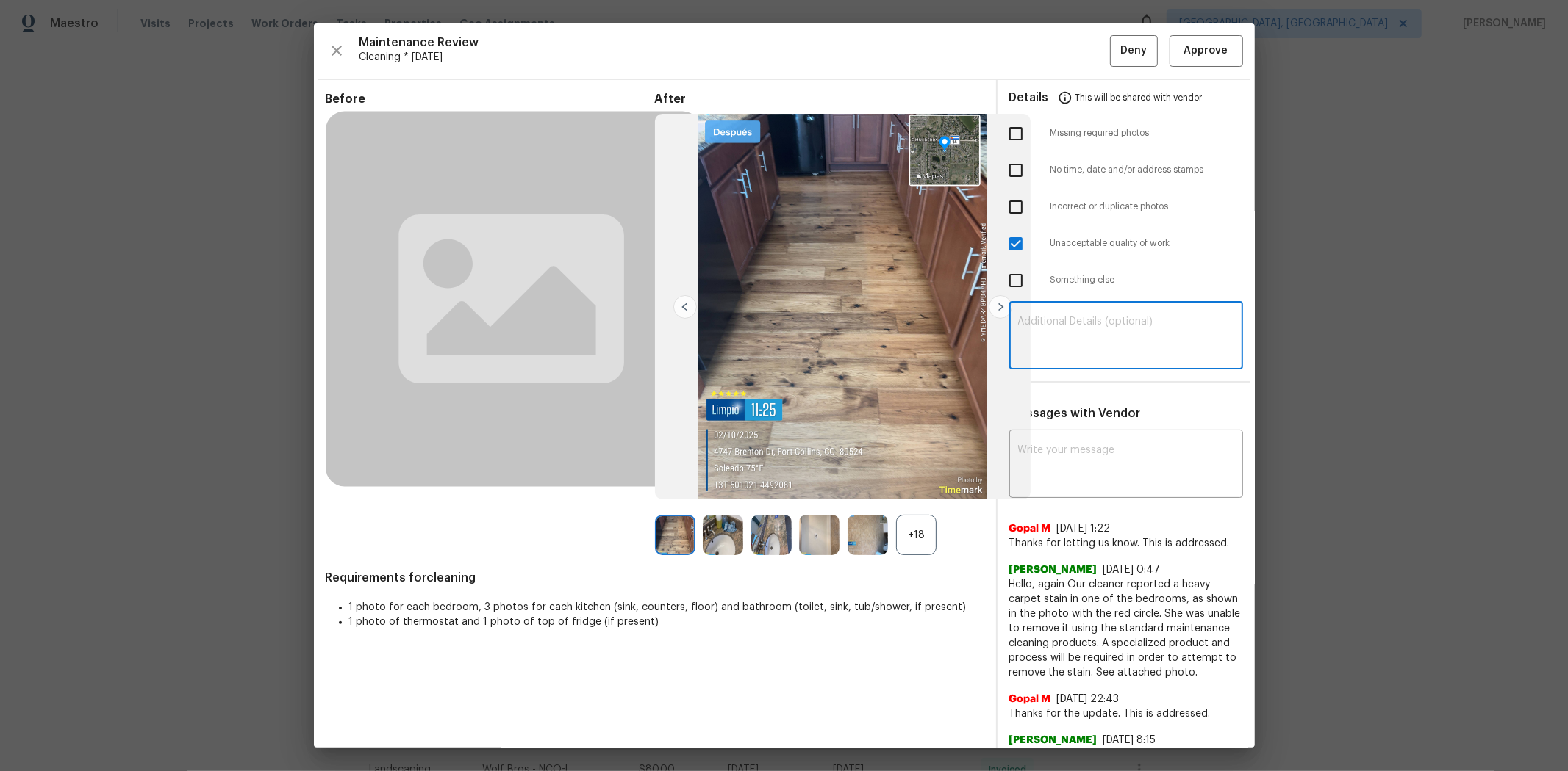
paste textarea "Maintenance Audit Team: Hello! Unfortunately, this cleaning visit completed on …"
type textarea "Maintenance Audit Team: Hello! Unfortunately, this cleaning visit completed on …"
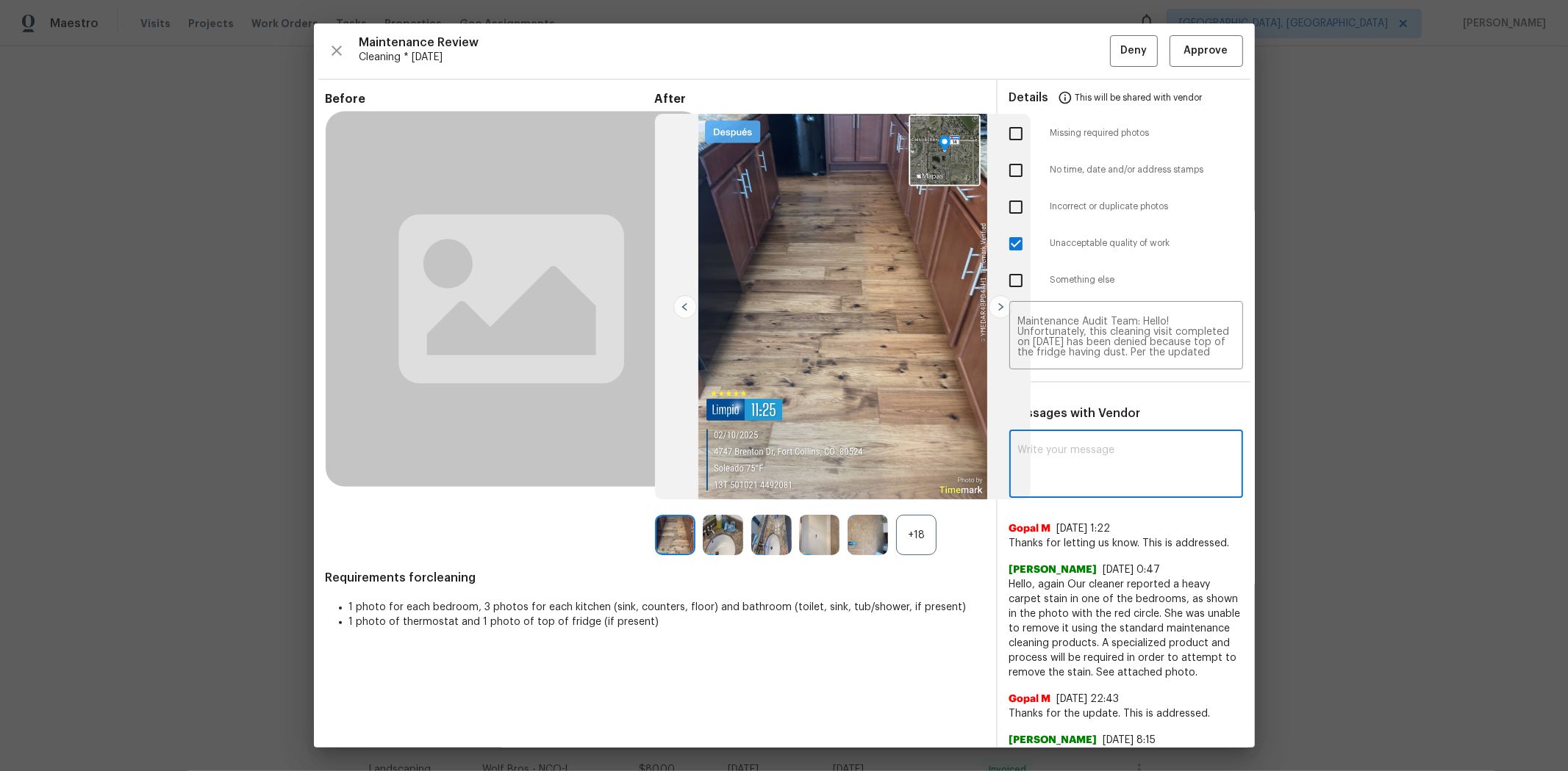
click at [1086, 452] on textarea at bounding box center [1126, 465] width 216 height 41
paste textarea "Maintenance Audit Team: Hello! Unfortunately, this cleaning visit completed on …"
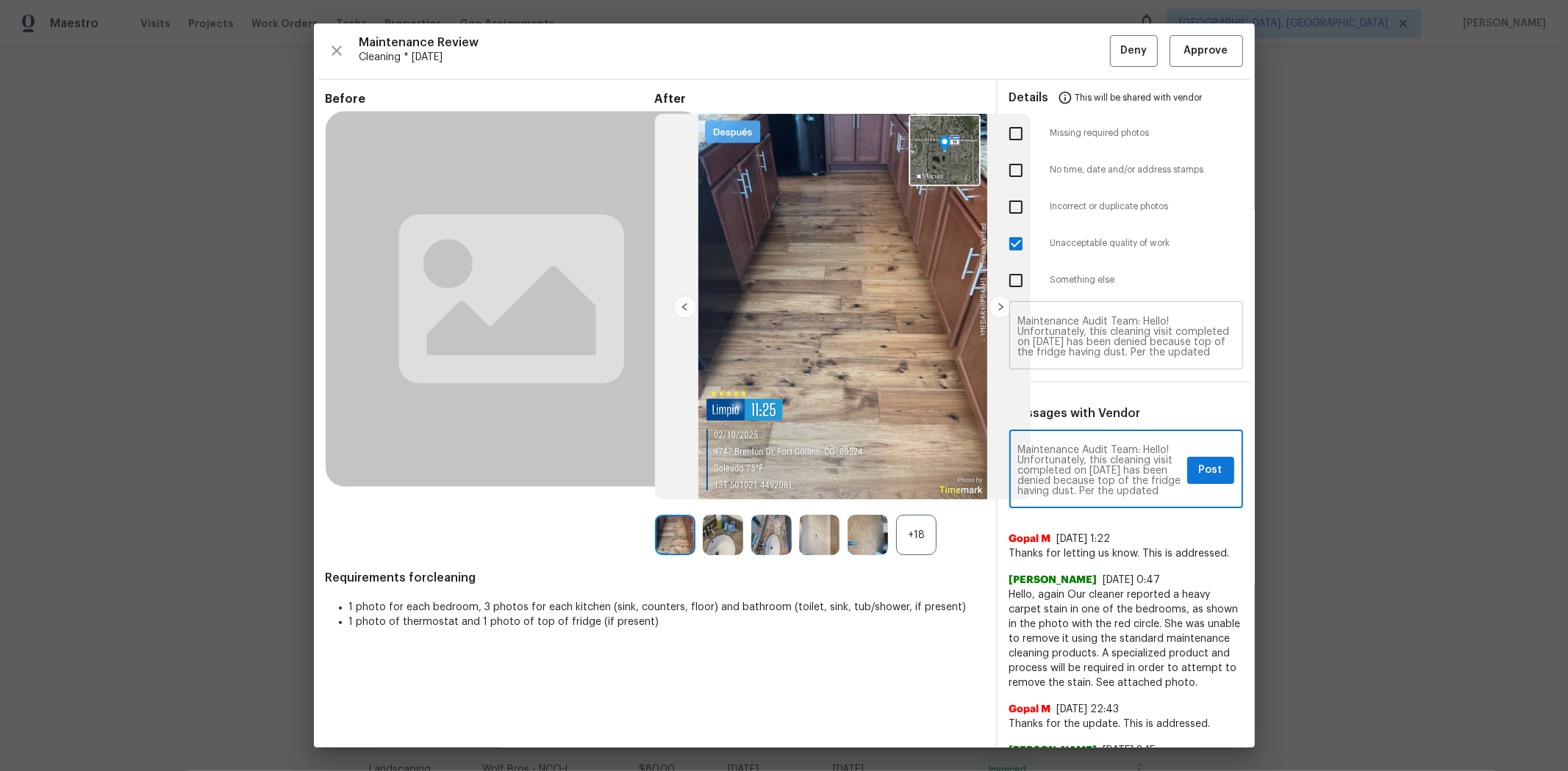
type textarea "Maintenance Audit Team: Hello! Unfortunately, this cleaning visit completed on …"
click at [1071, 340] on textarea "Maintenance Audit Team: Hello! Unfortunately, this cleaning visit completed on …" at bounding box center [1126, 337] width 216 height 41
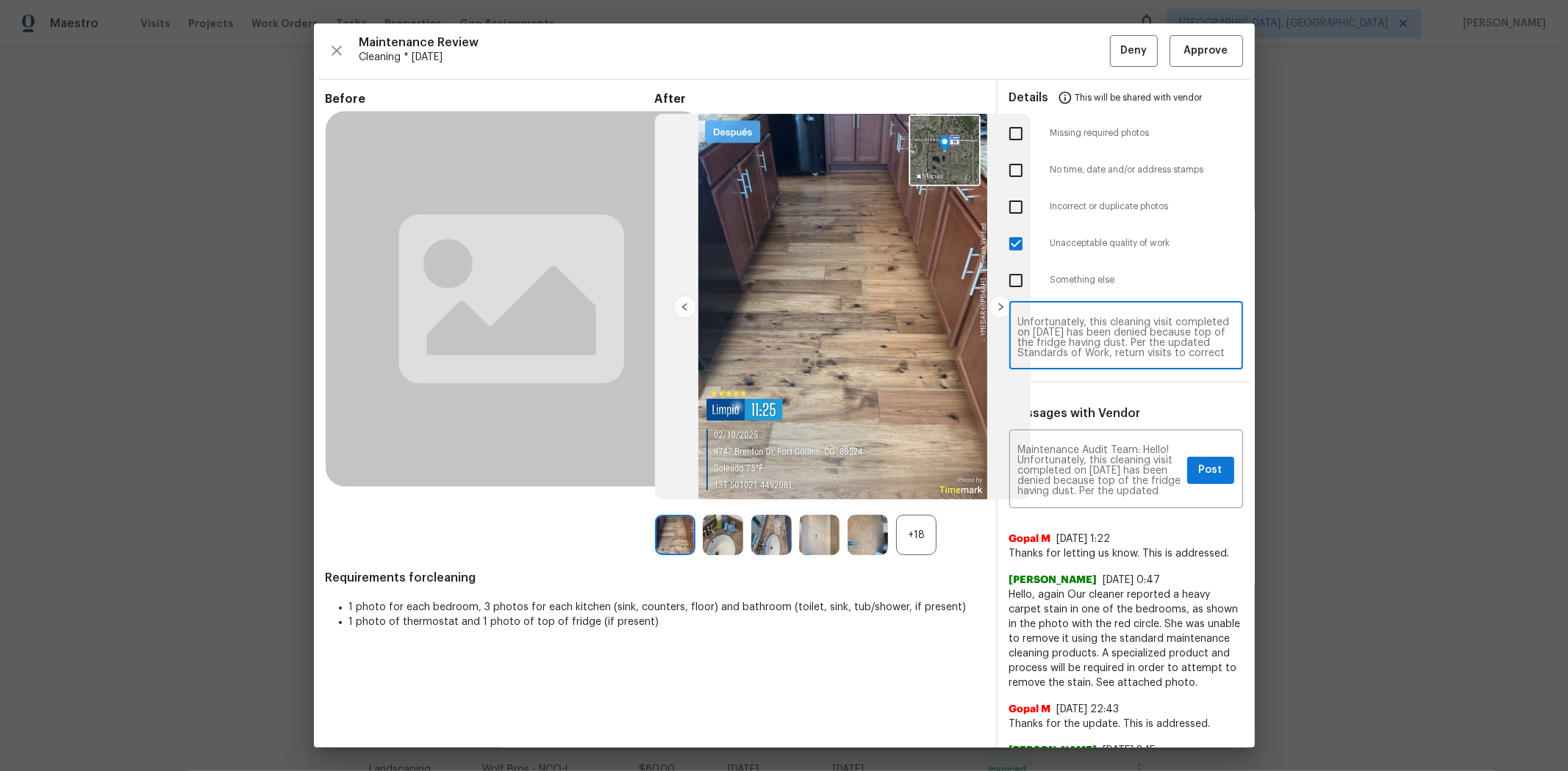
scroll to position [20, 0]
click at [1114, 471] on span "Post" at bounding box center [1211, 470] width 24 height 18
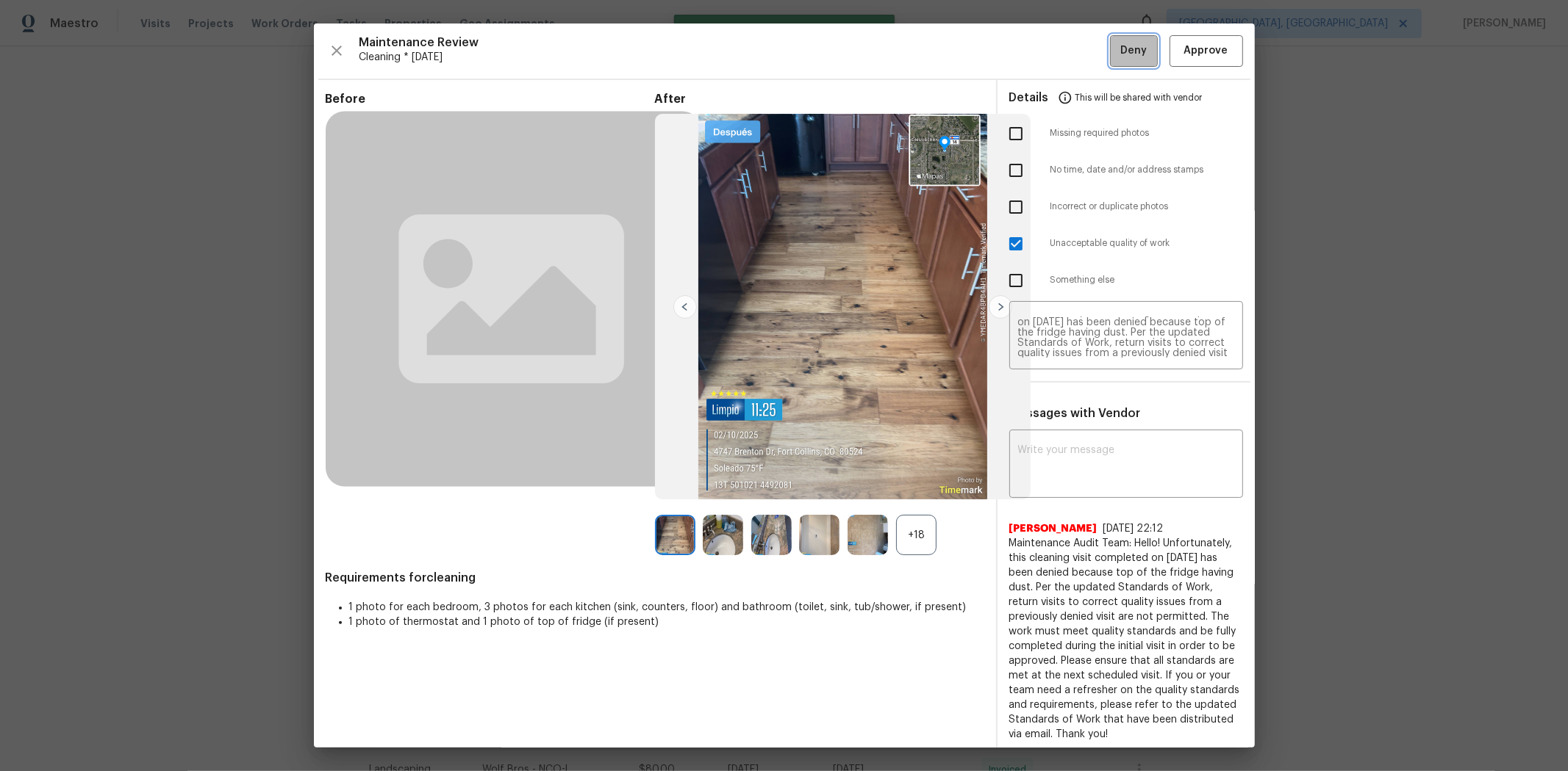
click at [1114, 52] on span "Deny" at bounding box center [1133, 51] width 26 height 18
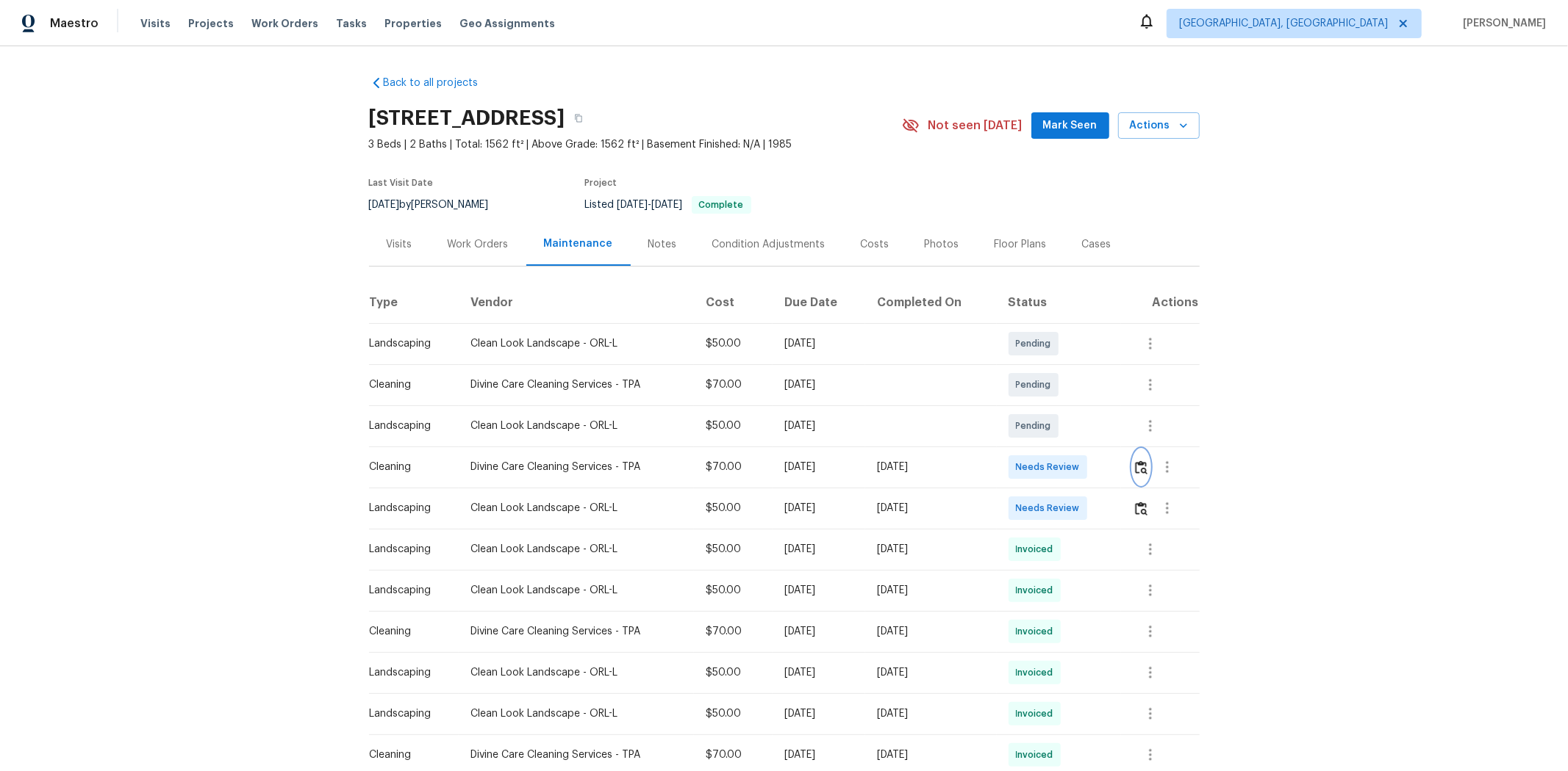
click at [1114, 474] on button "button" at bounding box center [1141, 467] width 17 height 35
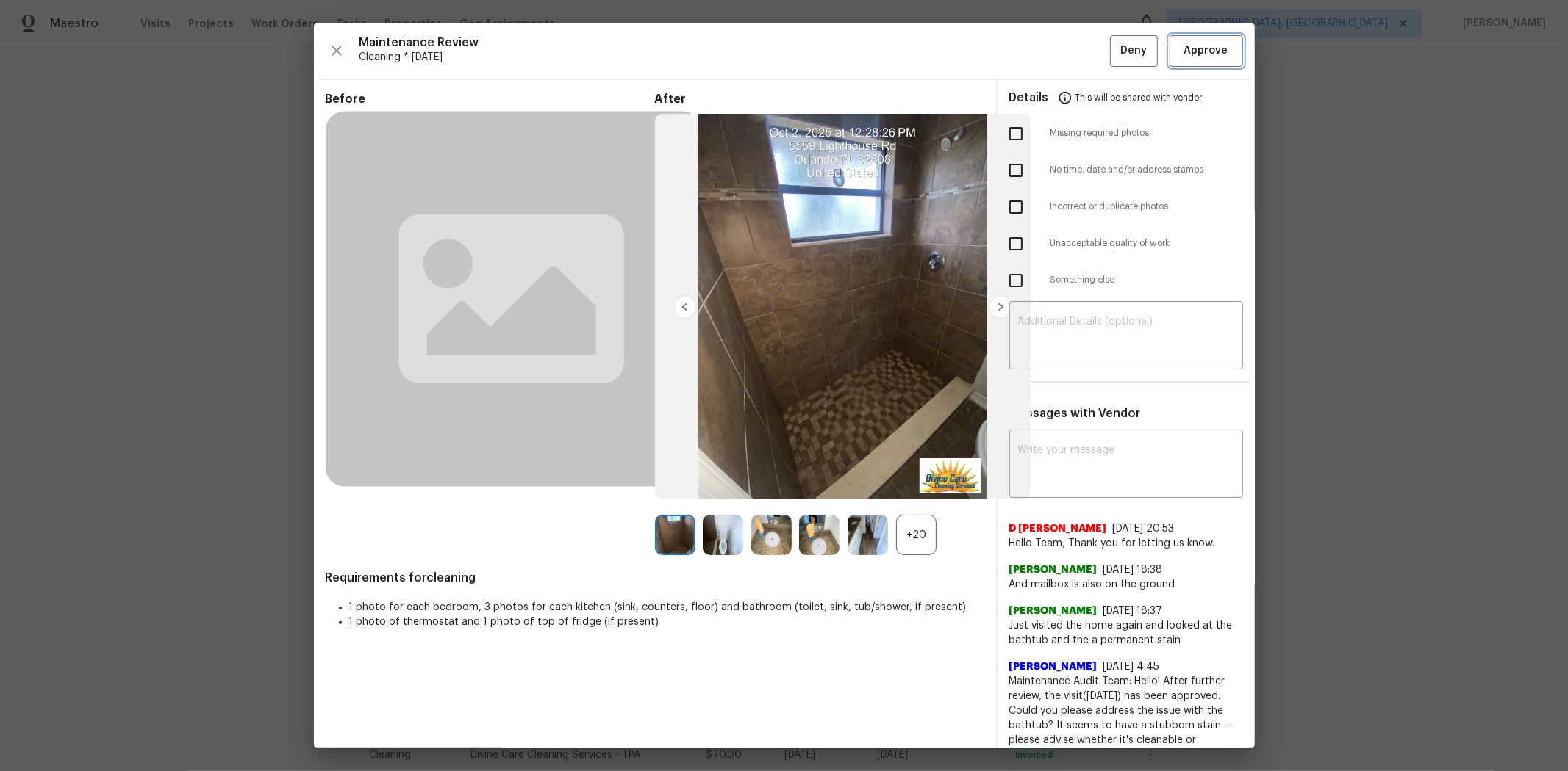
click at [1114, 38] on button "Approve" at bounding box center [1205, 51] width 73 height 32
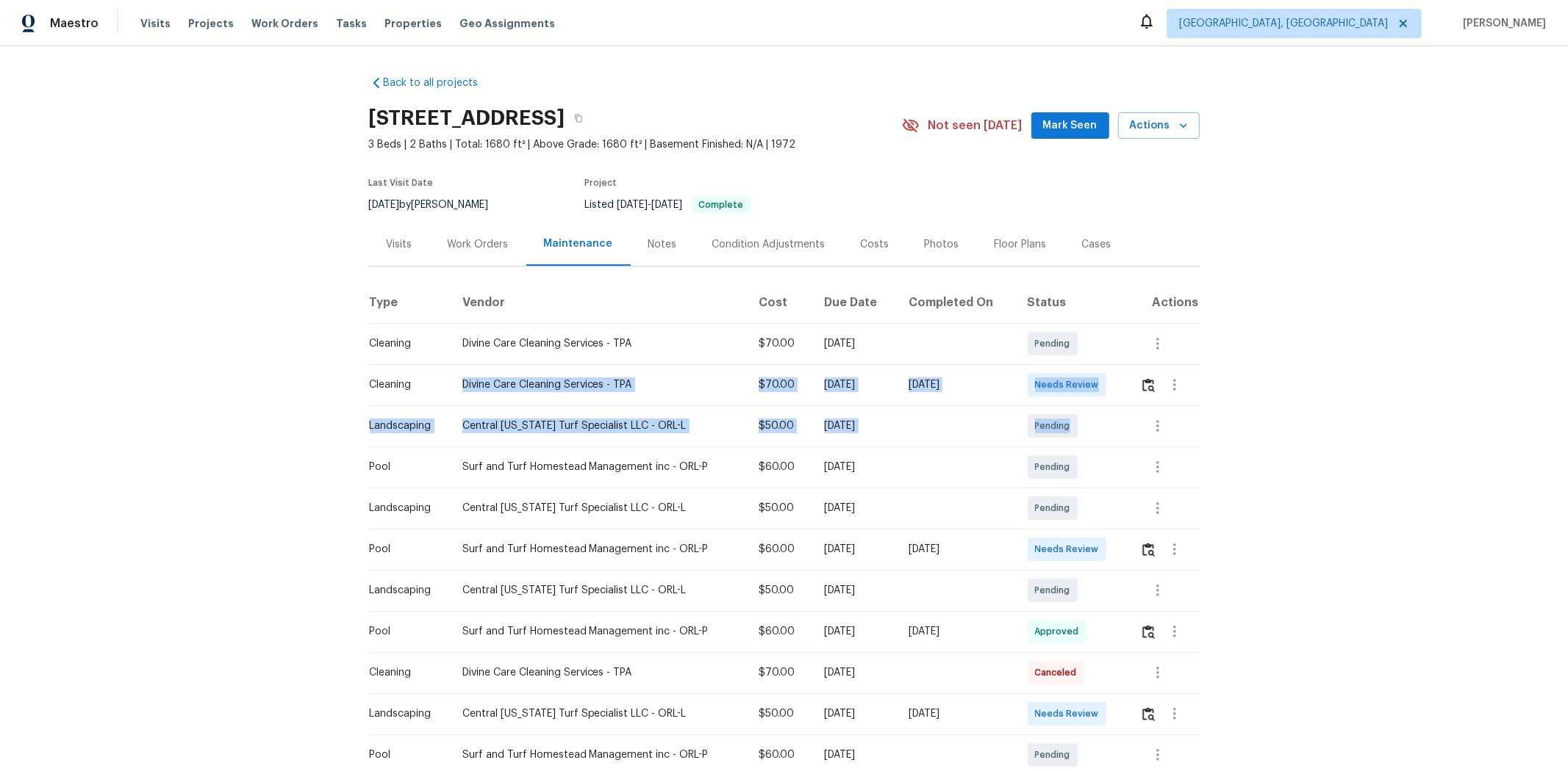
drag, startPoint x: 941, startPoint y: 419, endPoint x: 1102, endPoint y: 418, distance: 161.0
click at [1114, 394] on div at bounding box center [1174, 384] width 35 height 35
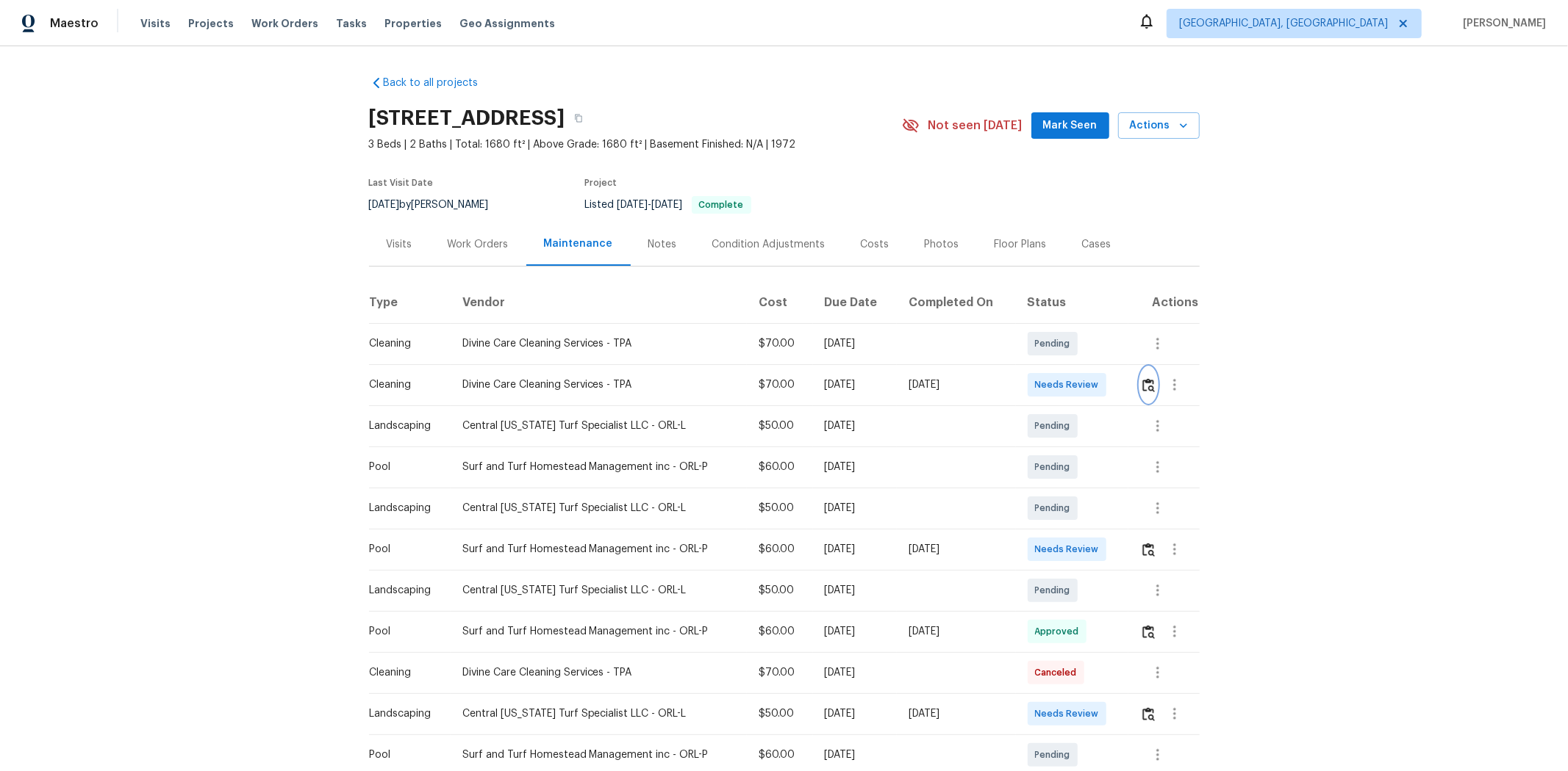
click at [1114, 382] on img "button" at bounding box center [1148, 385] width 13 height 14
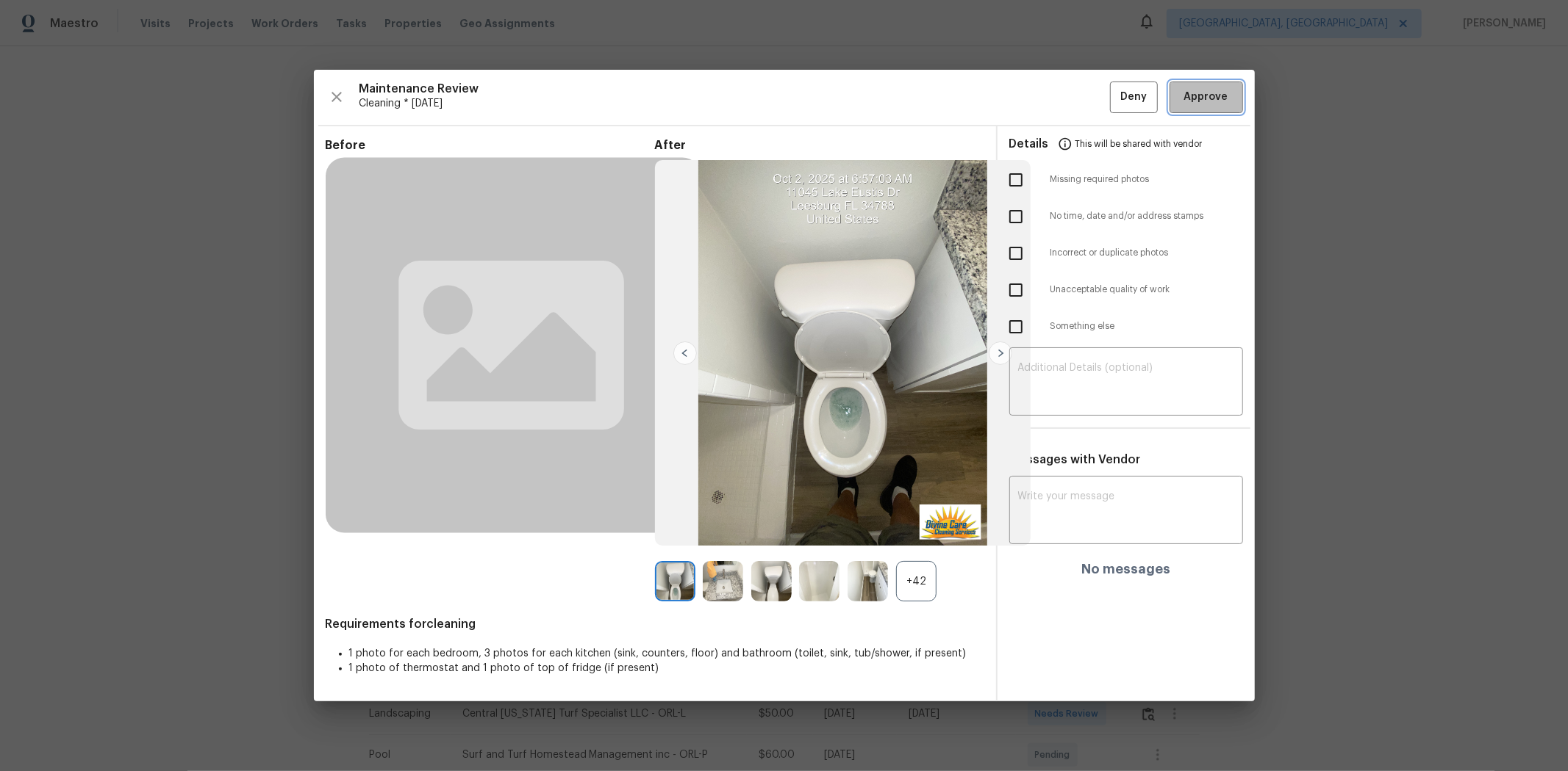
click at [1114, 83] on button "Approve" at bounding box center [1205, 97] width 73 height 32
